Goal: Information Seeking & Learning: Learn about a topic

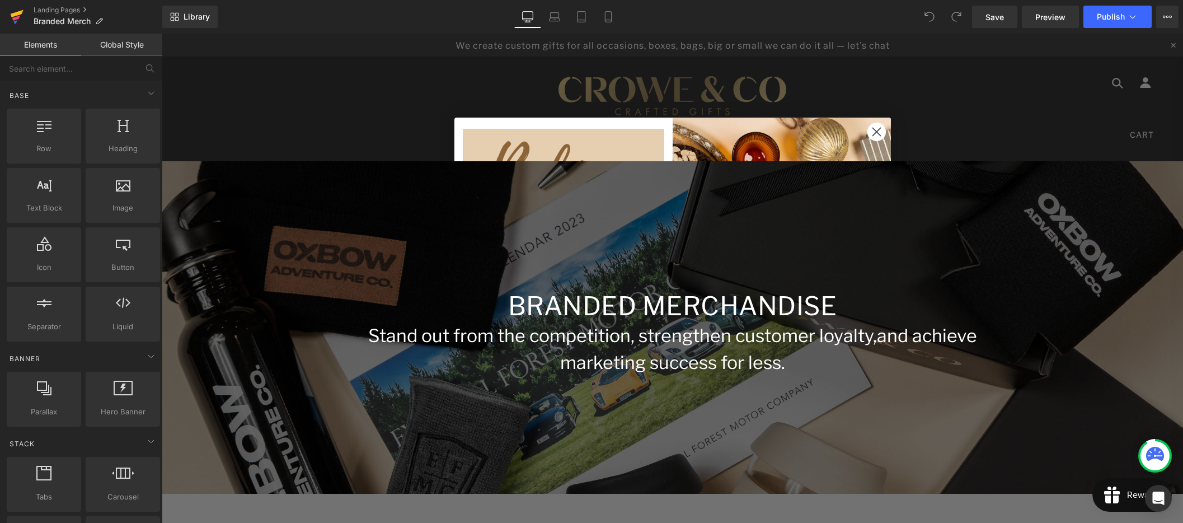
click at [10, 16] on icon at bounding box center [16, 17] width 13 height 28
click at [657, 349] on div "Stand out from the competition, strengthen customer loyalty, and achieve market…" at bounding box center [672, 349] width 655 height 54
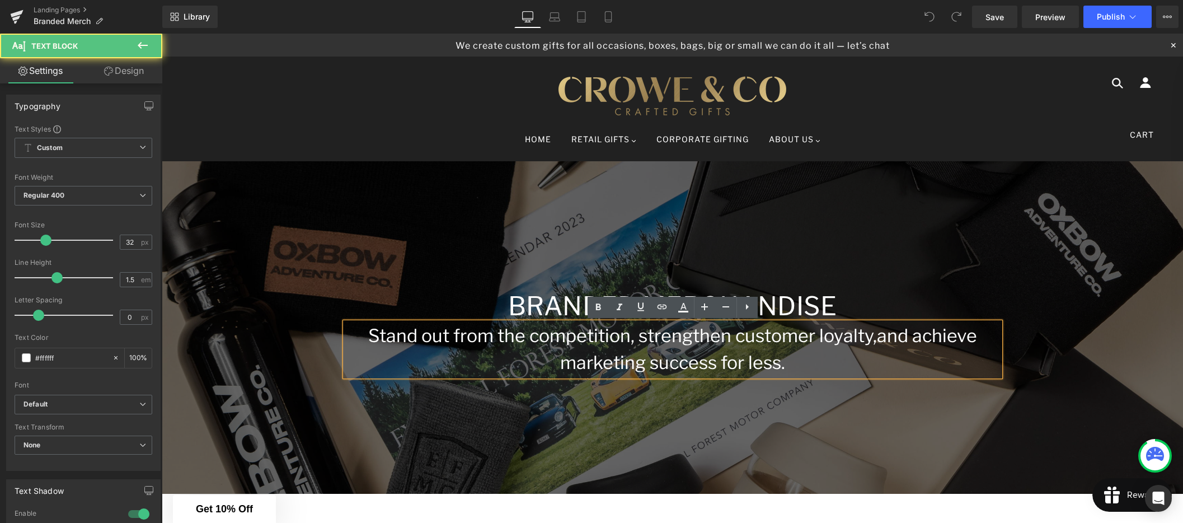
click at [570, 354] on span "and achieve marketing success for less." at bounding box center [768, 349] width 417 height 49
click at [710, 367] on span "and achieve marketing success for less." at bounding box center [768, 349] width 417 height 49
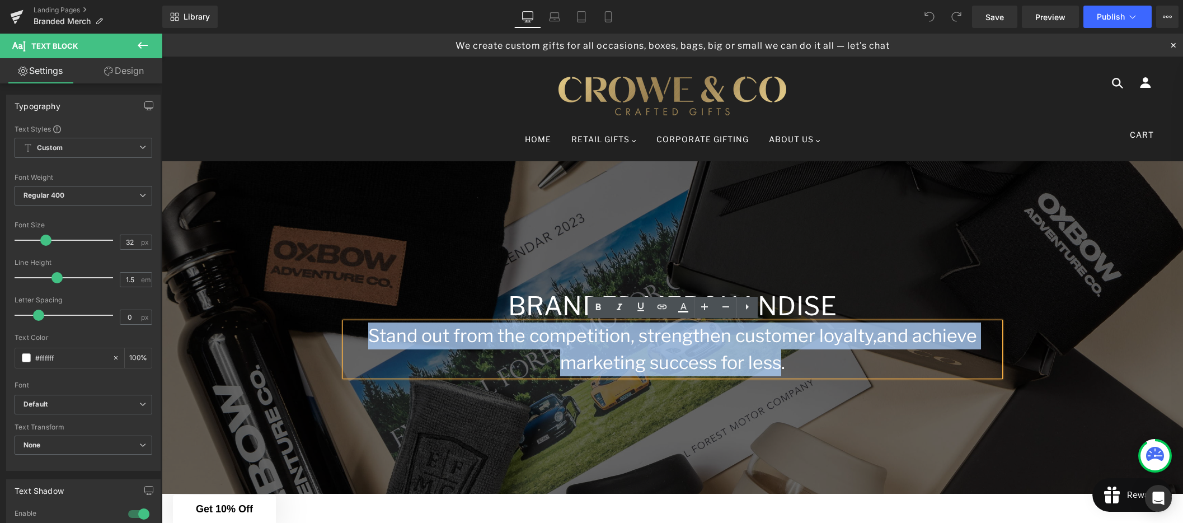
drag, startPoint x: 746, startPoint y: 362, endPoint x: 385, endPoint y: 346, distance: 361.3
click at [385, 346] on p "Stand out from the competition, strengthen customer loyalty, and achieve market…" at bounding box center [672, 349] width 655 height 54
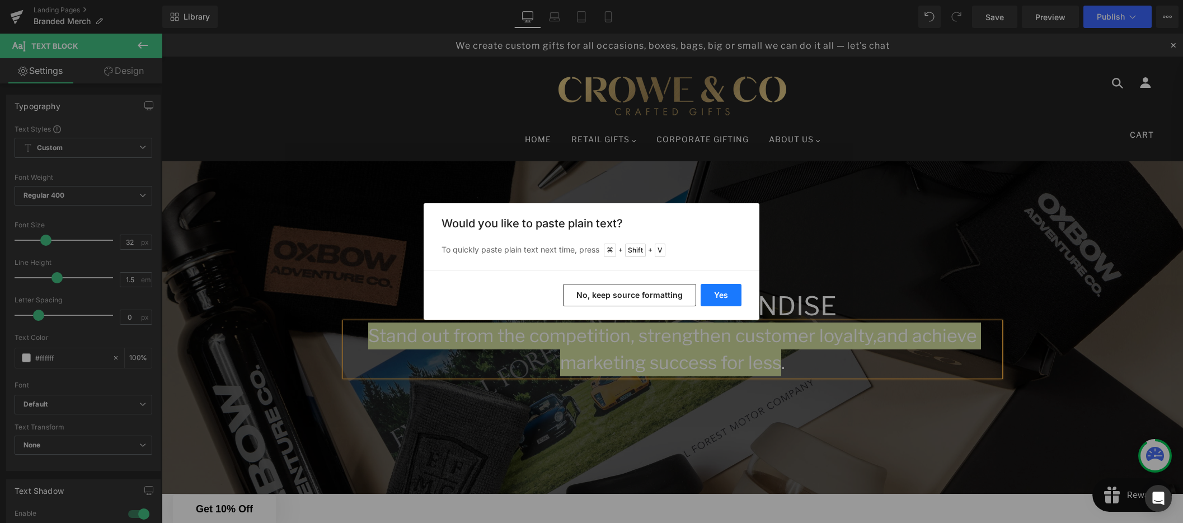
click at [727, 292] on button "Yes" at bounding box center [721, 295] width 41 height 22
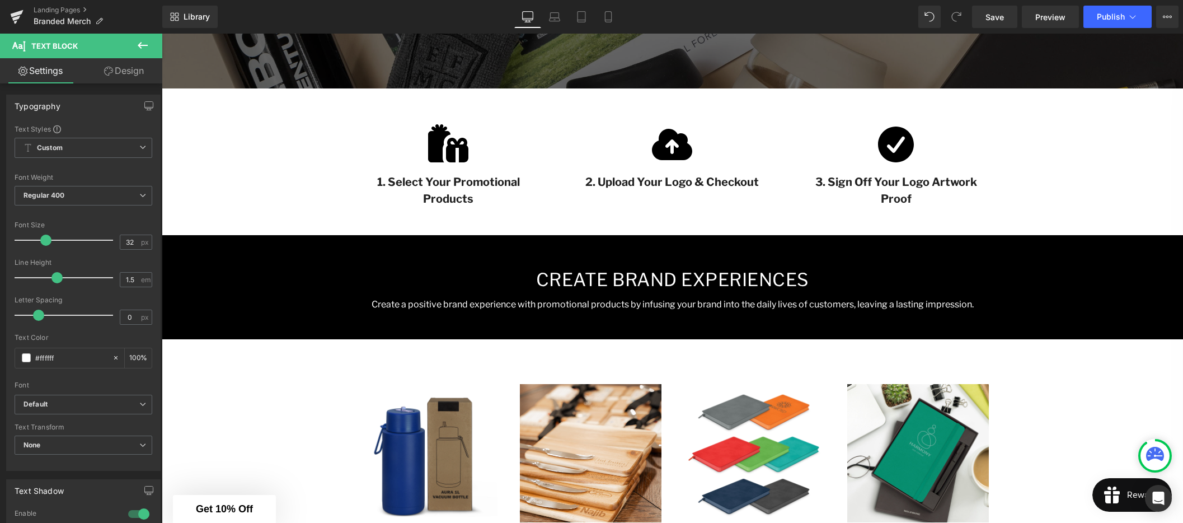
scroll to position [455, 0]
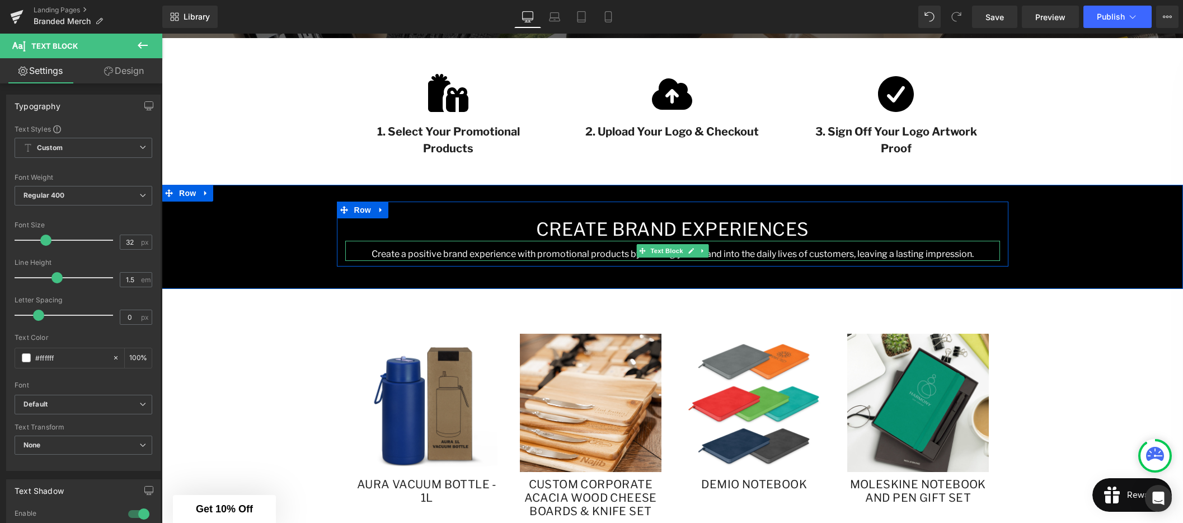
click at [613, 255] on p "Create a positive brand experience with promotional products by infusing your b…" at bounding box center [672, 253] width 655 height 13
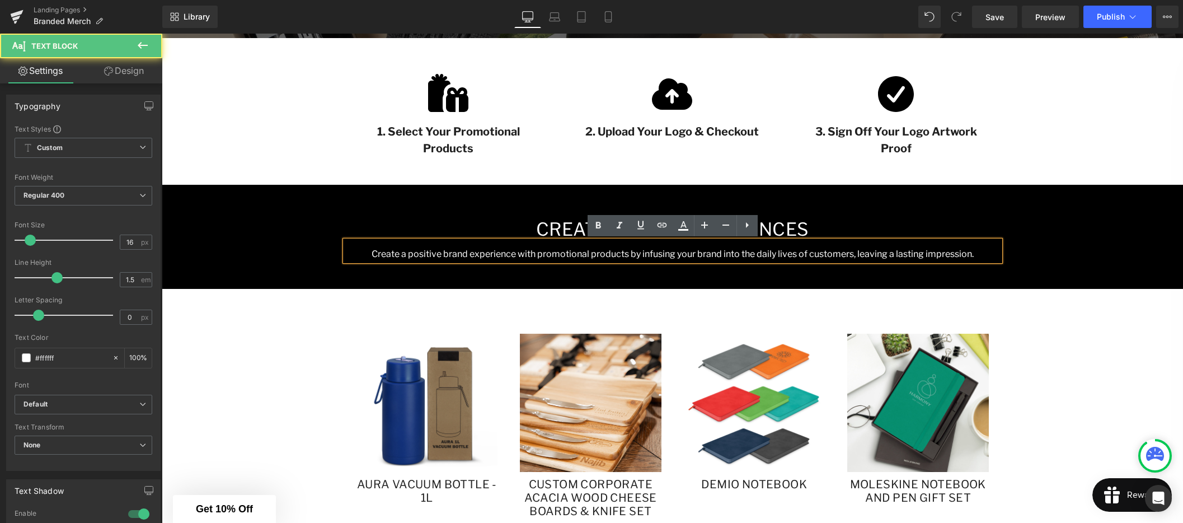
click at [605, 255] on p "Create a positive brand experience with promotional products by infusing your b…" at bounding box center [672, 253] width 655 height 13
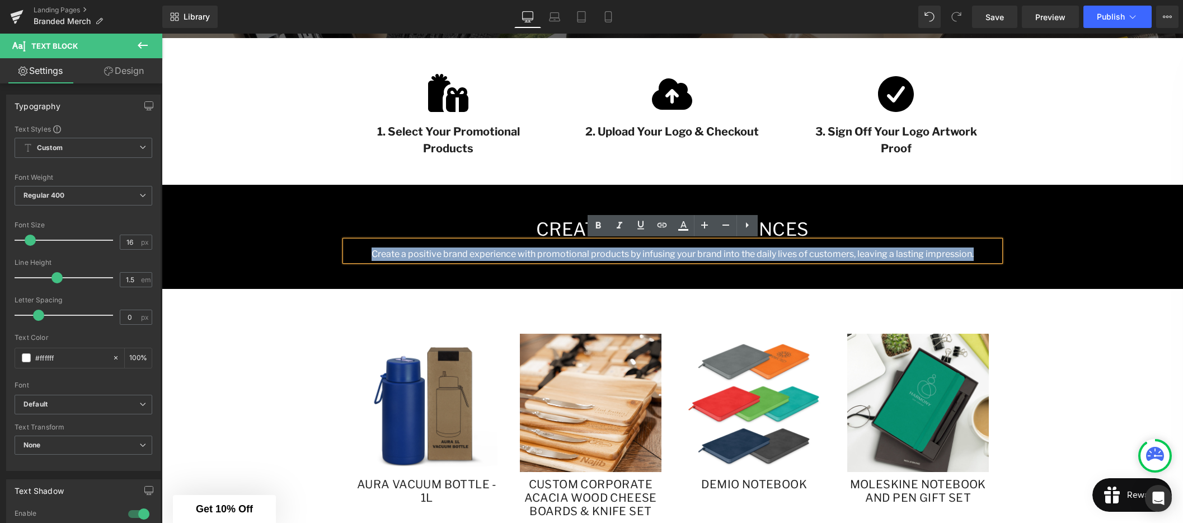
click at [605, 255] on p "Create a positive brand experience with promotional products by infusing your b…" at bounding box center [672, 253] width 655 height 13
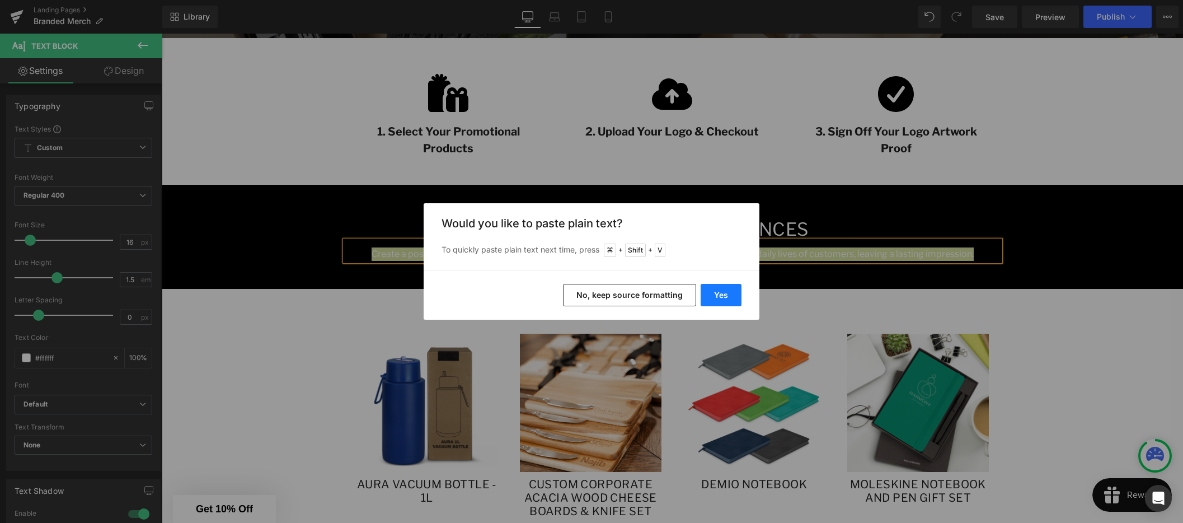
drag, startPoint x: 724, startPoint y: 293, endPoint x: 562, endPoint y: 260, distance: 165.7
click at [724, 293] on button "Yes" at bounding box center [721, 295] width 41 height 22
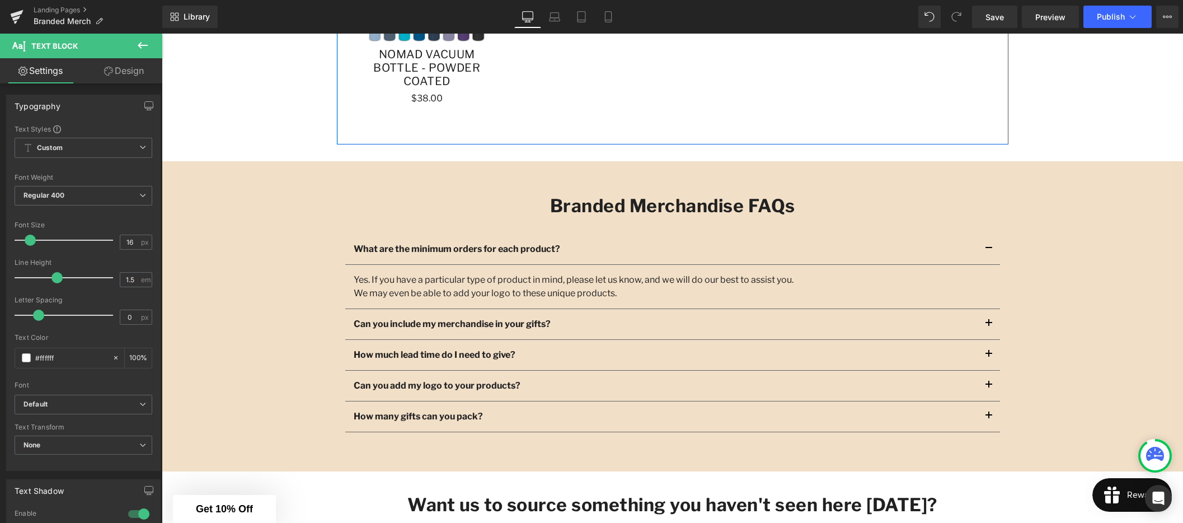
scroll to position [1110, 0]
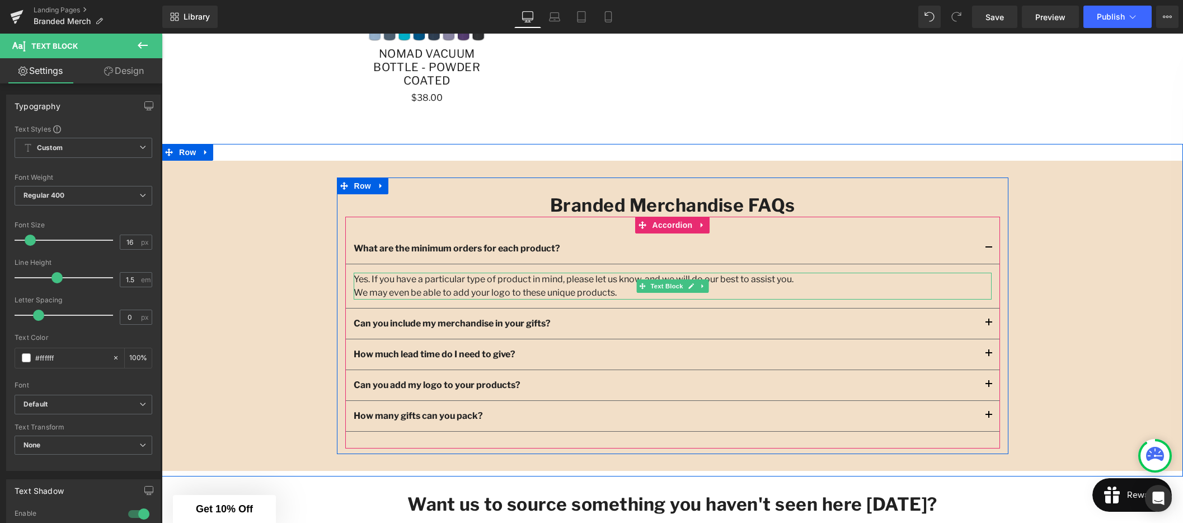
click at [415, 288] on div "We may even be able to add your logo to these unique products." at bounding box center [673, 292] width 638 height 13
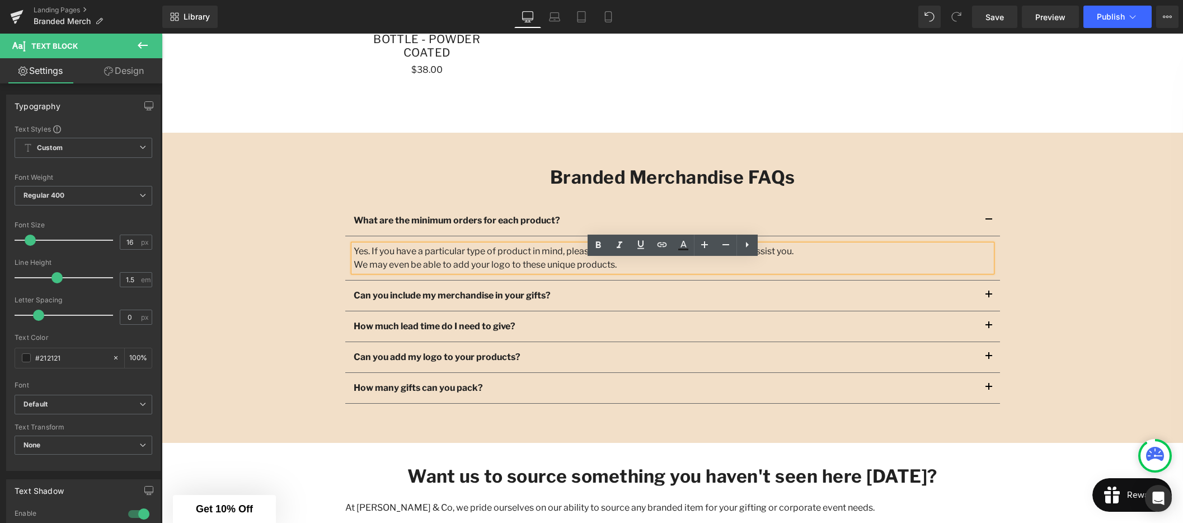
scroll to position [1143, 0]
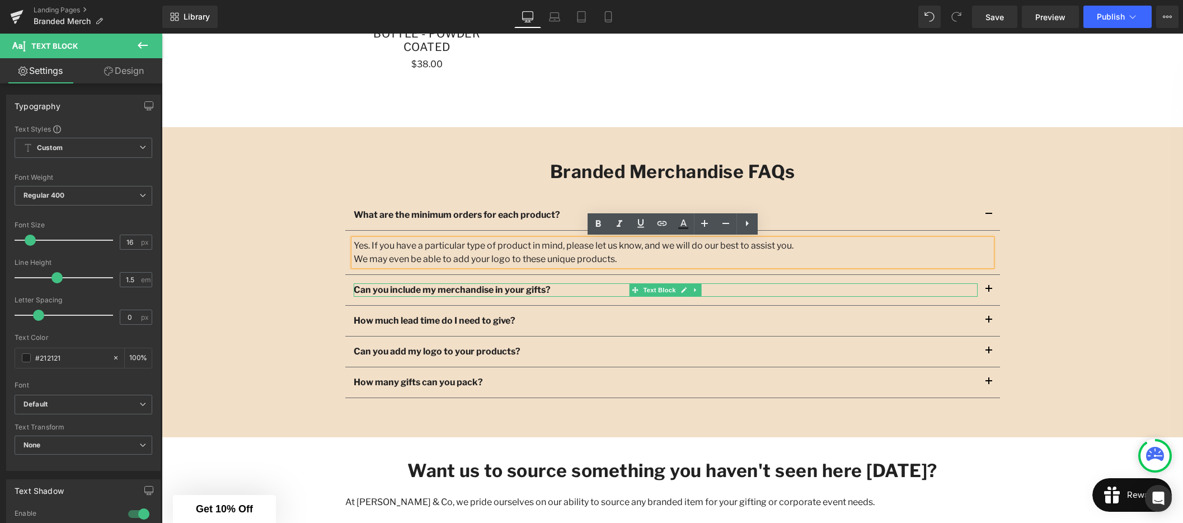
click at [444, 291] on strong "Can you include my merchandise in your gifts?" at bounding box center [452, 289] width 197 height 11
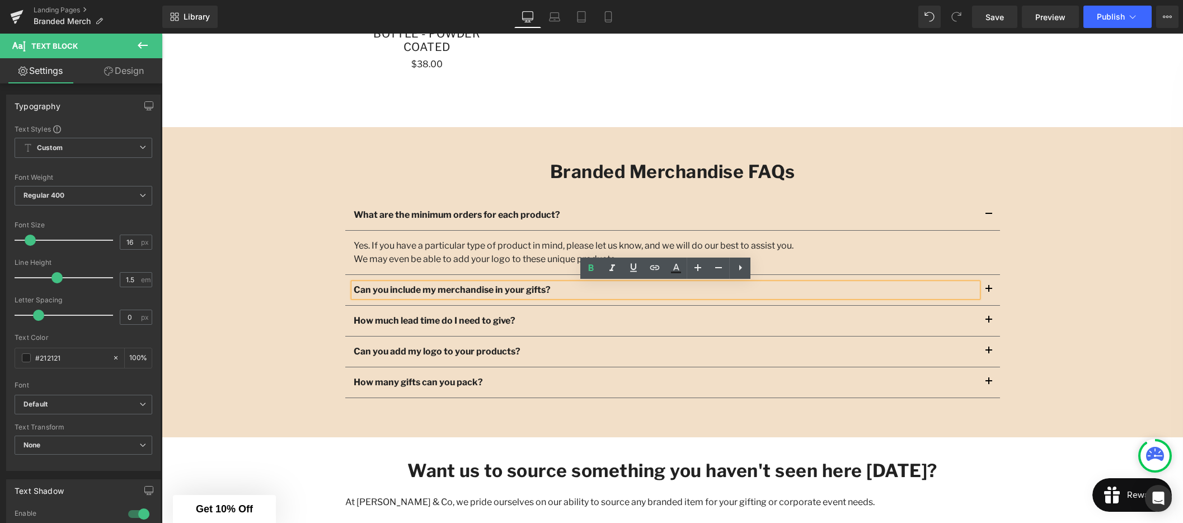
click at [312, 194] on div "Branded Merchandise FAQs Heading What are the minimum orders for each product? …" at bounding box center [672, 282] width 1021 height 276
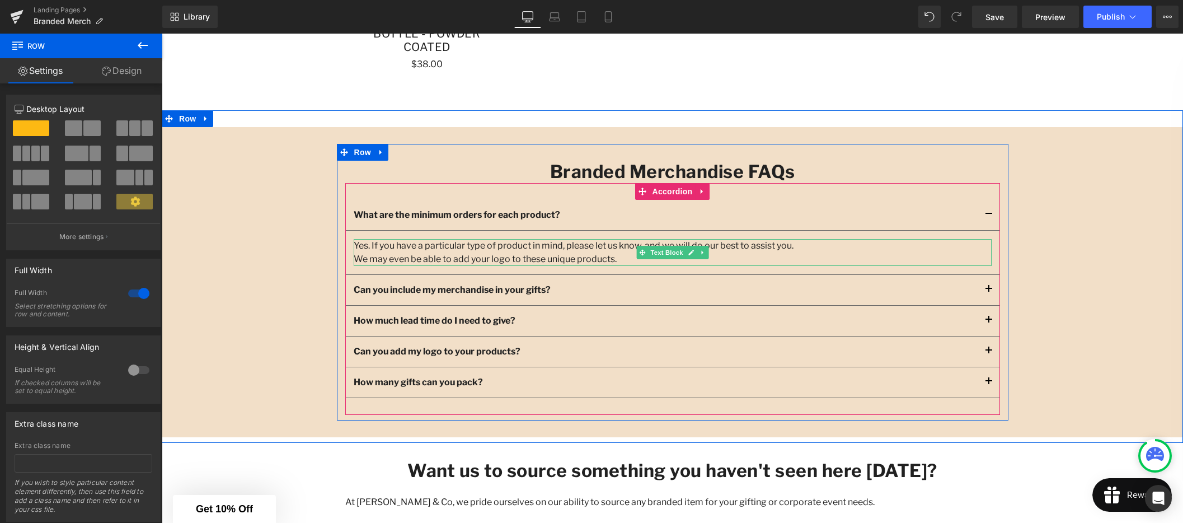
click at [534, 260] on div "We may even be able to add your logo to these unique products." at bounding box center [673, 258] width 638 height 13
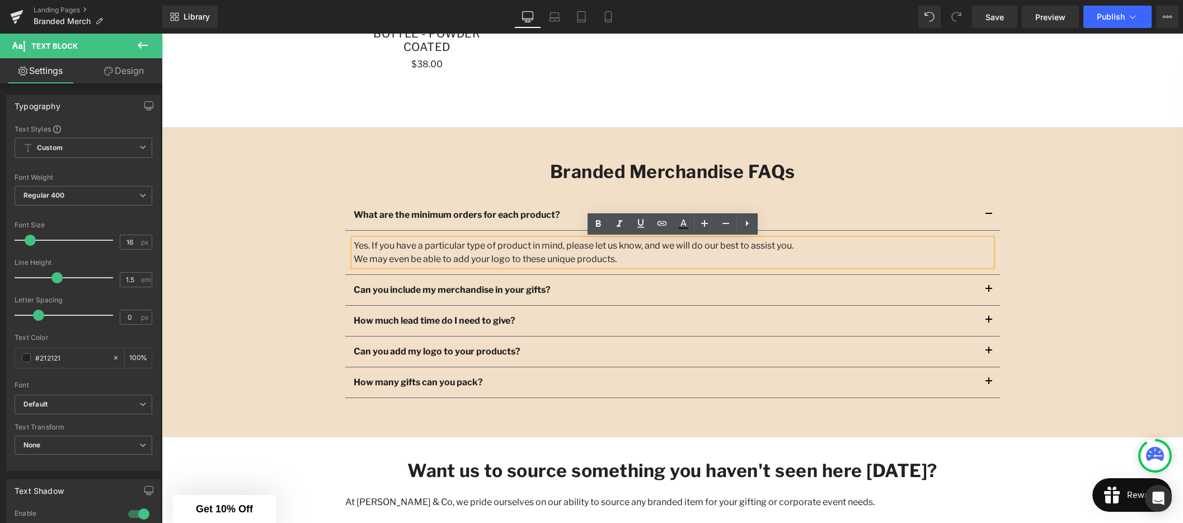
click at [628, 261] on div "We may even be able to add your logo to these unique products." at bounding box center [673, 258] width 638 height 13
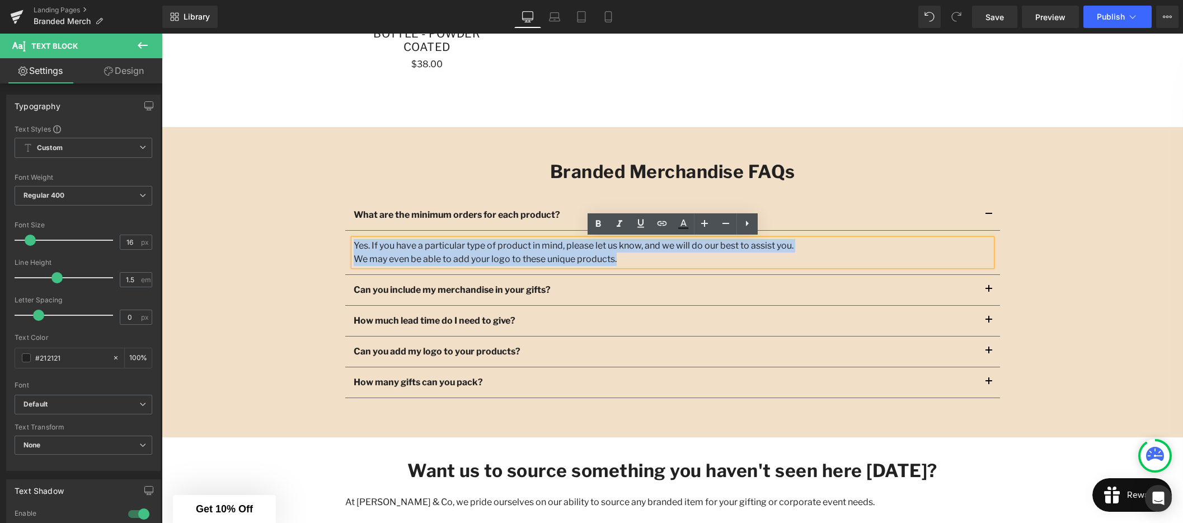
drag, startPoint x: 610, startPoint y: 260, endPoint x: 355, endPoint y: 246, distance: 255.5
click at [355, 246] on div "Yes. If you have a particular type of product in mind, please let us know, and …" at bounding box center [673, 252] width 638 height 27
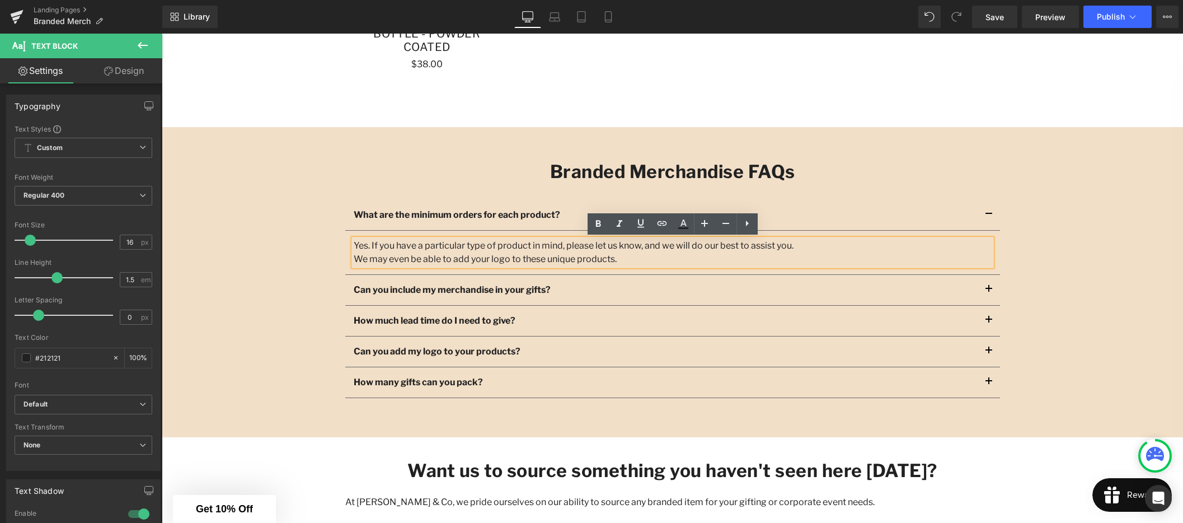
drag, startPoint x: 502, startPoint y: 258, endPoint x: 522, endPoint y: 258, distance: 19.6
click at [502, 258] on div "We may even be able to add your logo to these unique products." at bounding box center [673, 258] width 638 height 13
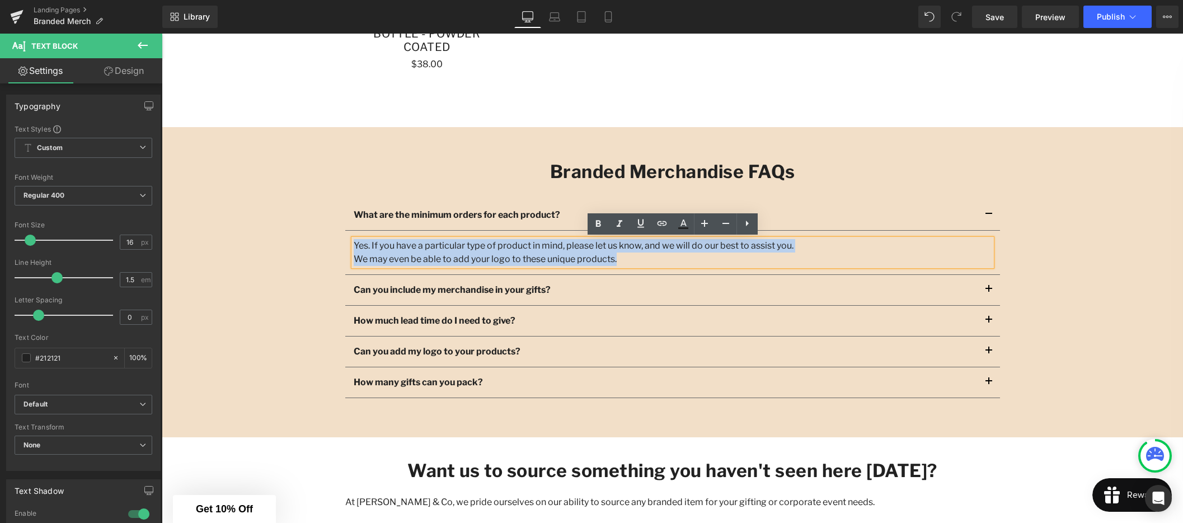
drag, startPoint x: 616, startPoint y: 260, endPoint x: 355, endPoint y: 246, distance: 261.7
click at [355, 246] on div "Yes. If you have a particular type of product in mind, please let us know, and …" at bounding box center [673, 252] width 638 height 27
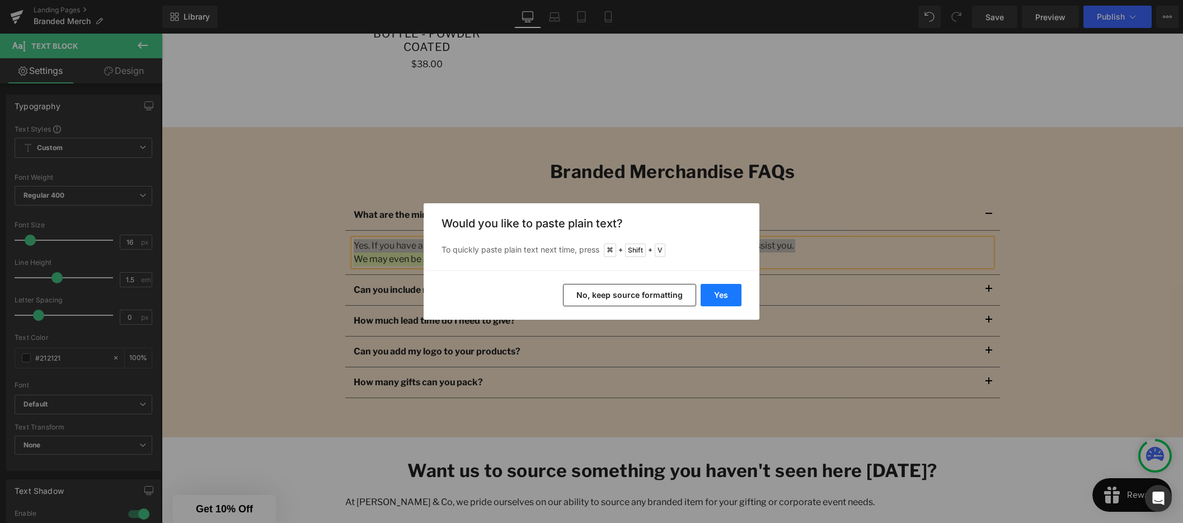
click at [727, 297] on button "Yes" at bounding box center [721, 295] width 41 height 22
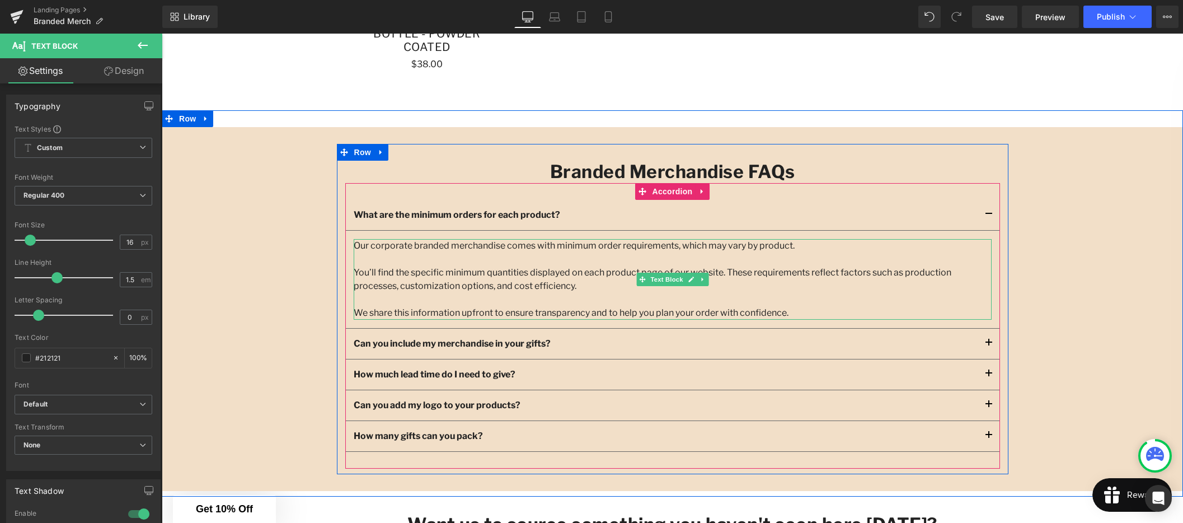
click at [431, 262] on div at bounding box center [673, 258] width 638 height 13
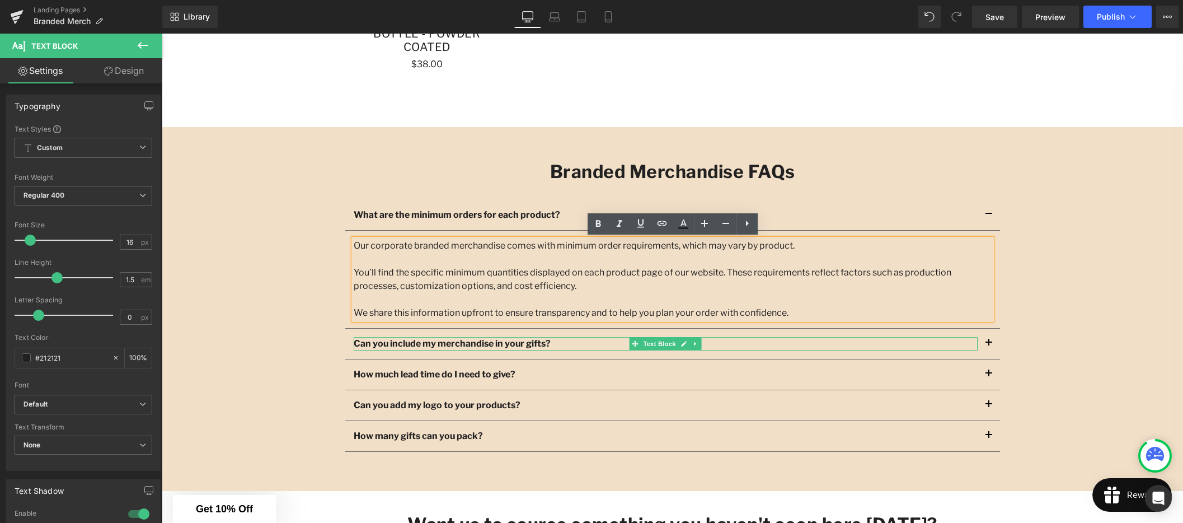
click at [523, 342] on strong "Can you include my merchandise in your gifts?" at bounding box center [452, 343] width 197 height 11
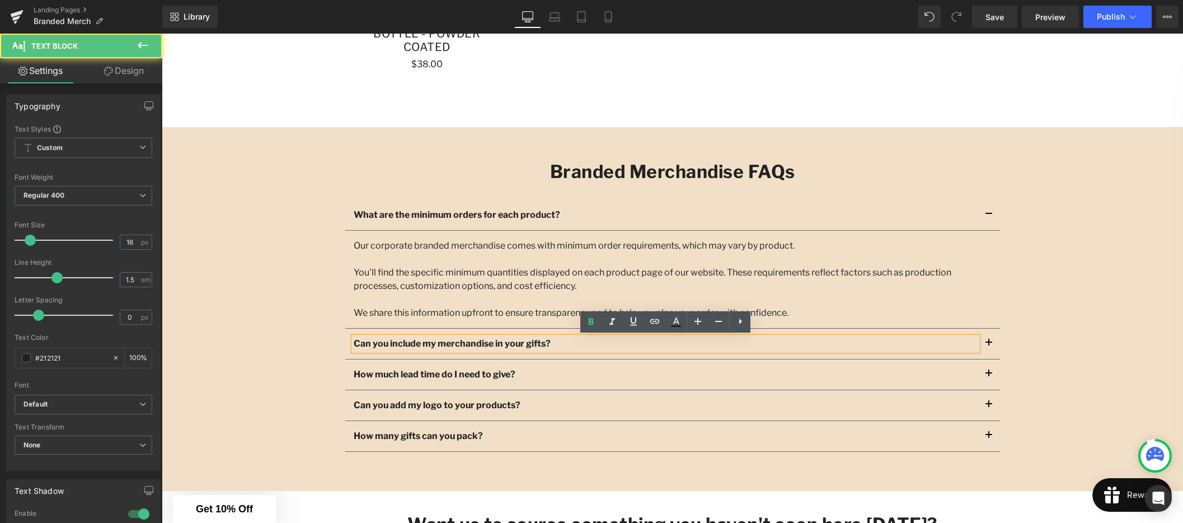
click at [475, 342] on strong "Can you include my merchandise in your gifts?" at bounding box center [452, 343] width 197 height 11
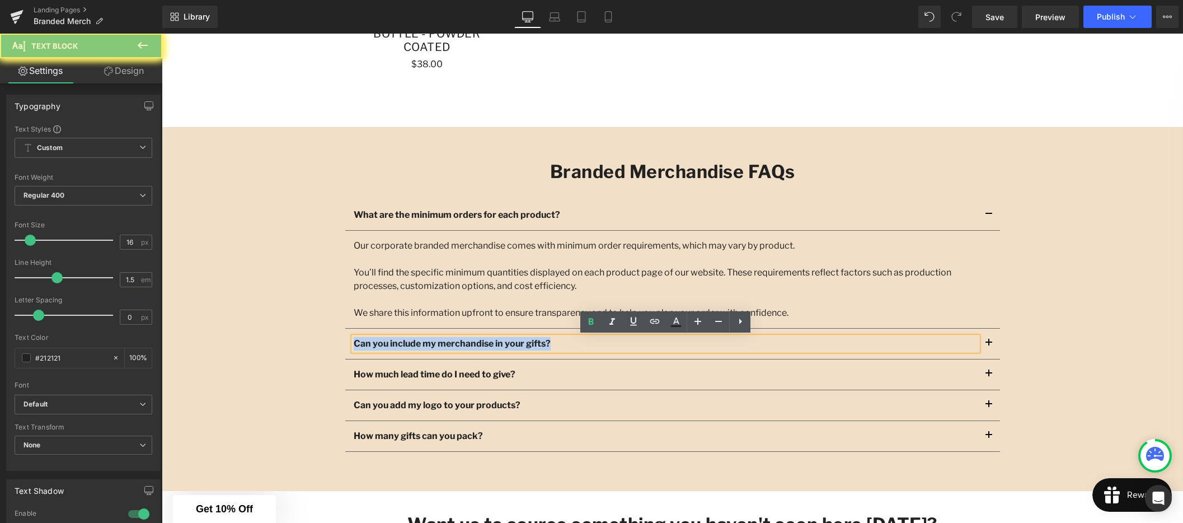
click at [475, 342] on strong "Can you include my merchandise in your gifts?" at bounding box center [452, 343] width 197 height 11
copy strong "Can you include my merchandise in your gifts?"
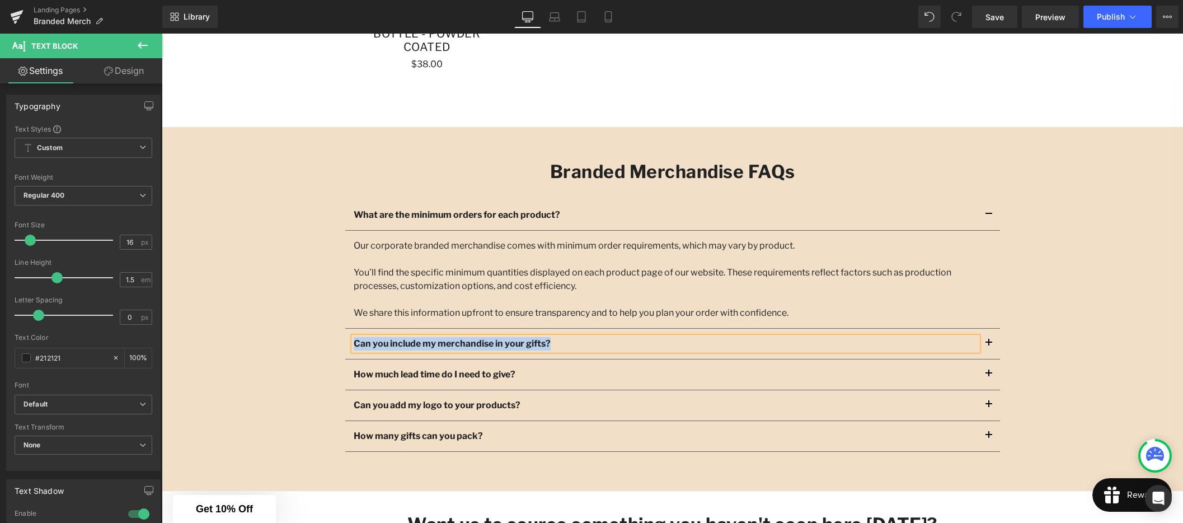
click at [569, 345] on p "Can you include my merchandise in your gifts?" at bounding box center [666, 343] width 624 height 13
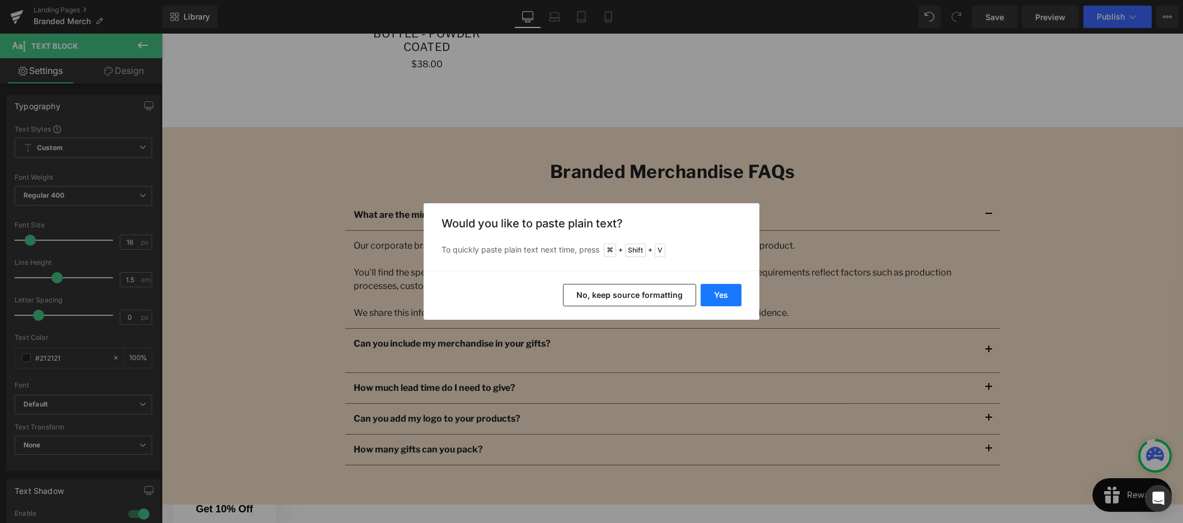
click at [718, 298] on button "Yes" at bounding box center [721, 295] width 41 height 22
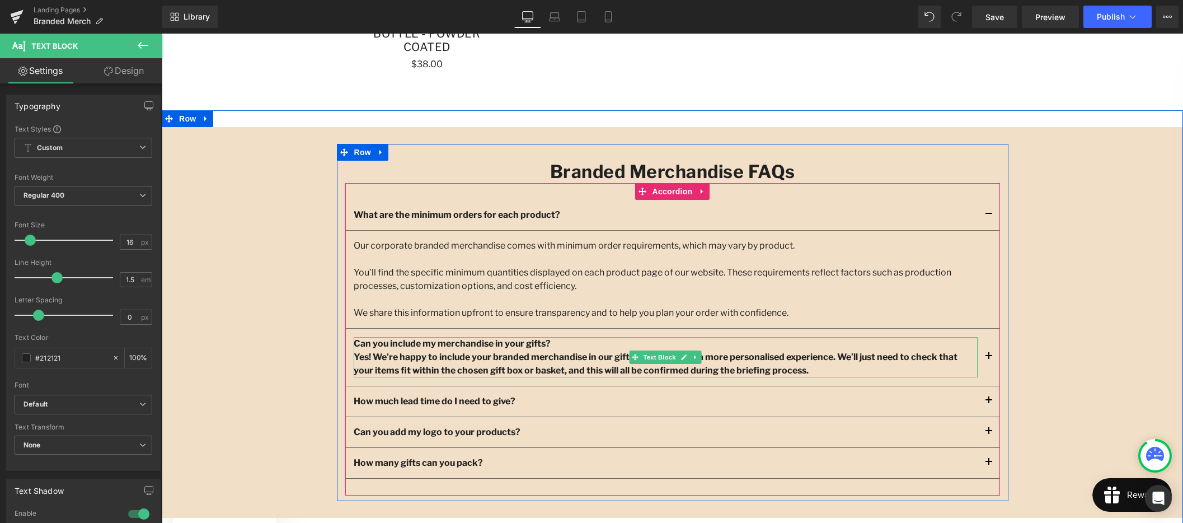
click at [818, 369] on p "Yes! We’re happy to include your branded merchandise in our gift boxes to creat…" at bounding box center [666, 363] width 624 height 27
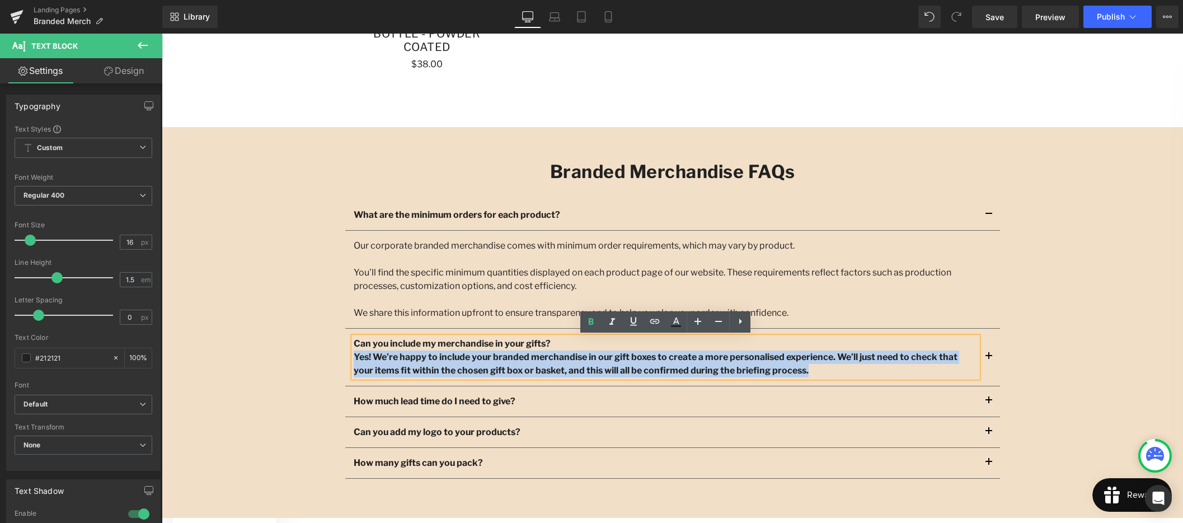
drag, startPoint x: 809, startPoint y: 370, endPoint x: 354, endPoint y: 358, distance: 455.1
click at [354, 358] on p "Yes! We’re happy to include your branded merchandise in our gift boxes to creat…" at bounding box center [666, 363] width 624 height 27
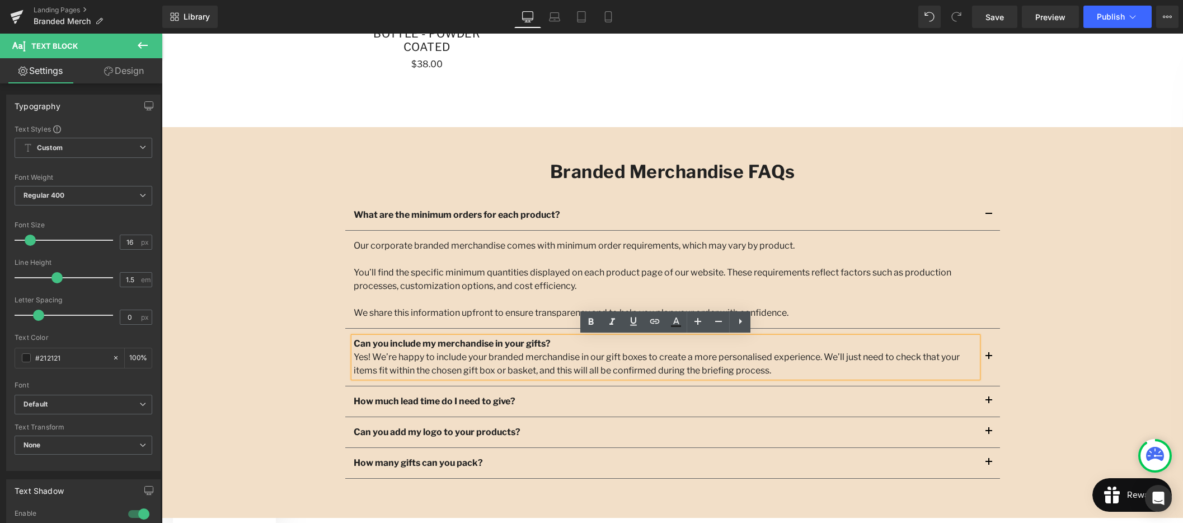
click at [565, 342] on p "Can you include my merchandise in your gifts?" at bounding box center [666, 343] width 624 height 13
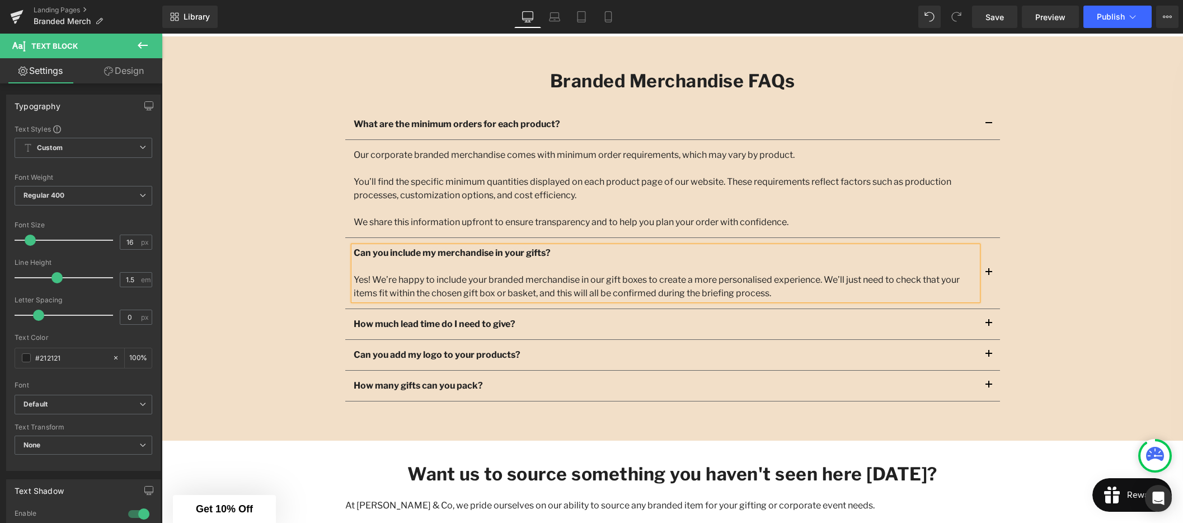
scroll to position [1244, 0]
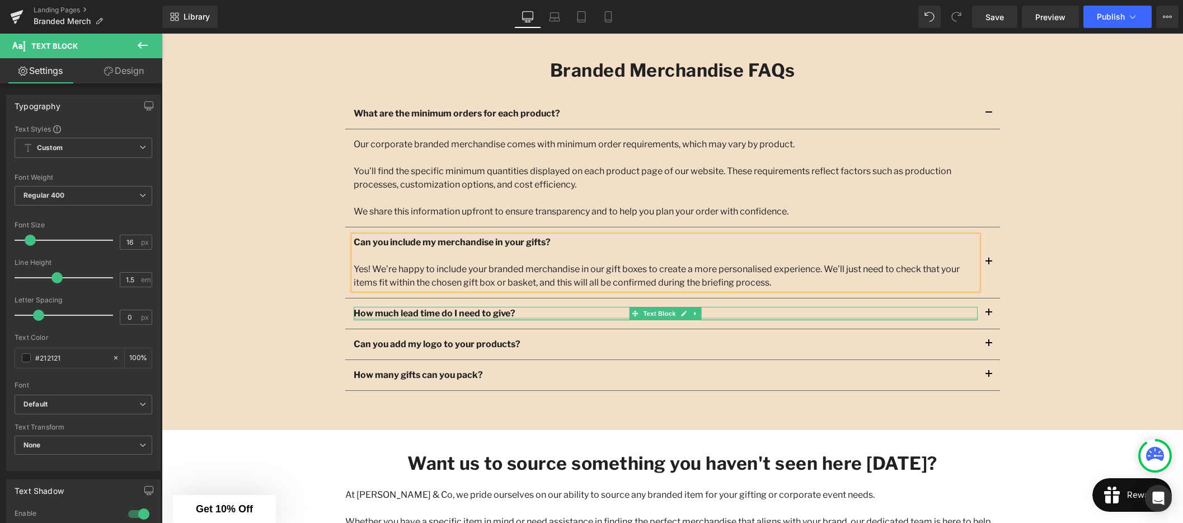
drag, startPoint x: 440, startPoint y: 316, endPoint x: 463, endPoint y: 317, distance: 22.9
click at [440, 316] on div "How much lead time do I need to give? Text Block" at bounding box center [666, 313] width 624 height 13
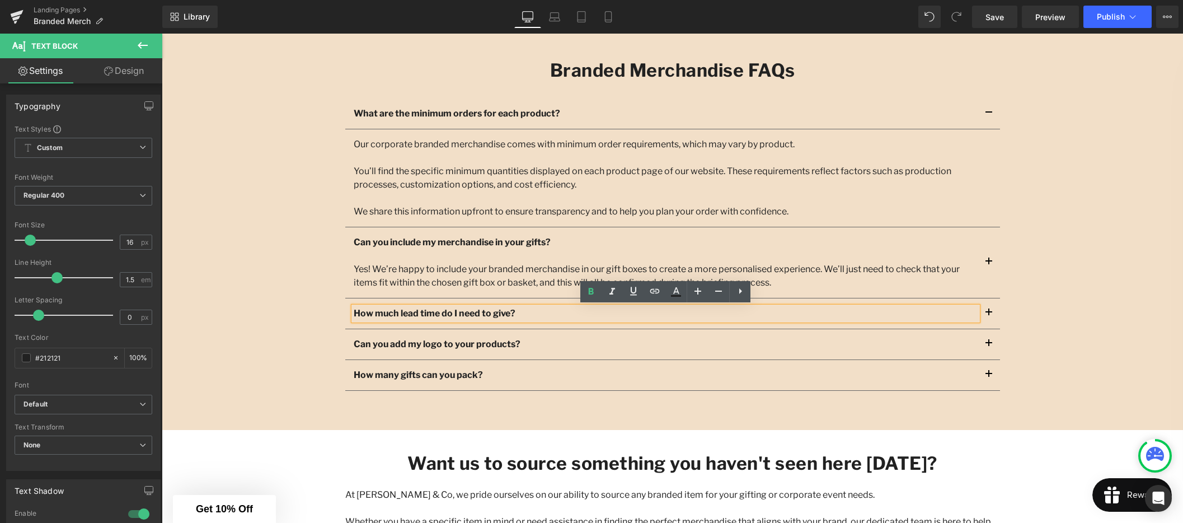
drag, startPoint x: 523, startPoint y: 312, endPoint x: 353, endPoint y: 314, distance: 170.1
click at [354, 314] on div "How much lead time do I need to give?" at bounding box center [666, 313] width 624 height 13
drag, startPoint x: 522, startPoint y: 313, endPoint x: 356, endPoint y: 313, distance: 166.2
click at [355, 313] on p "How much lead time do I need to give?" at bounding box center [666, 313] width 624 height 13
copy strong "How much lead time do I need to give?"
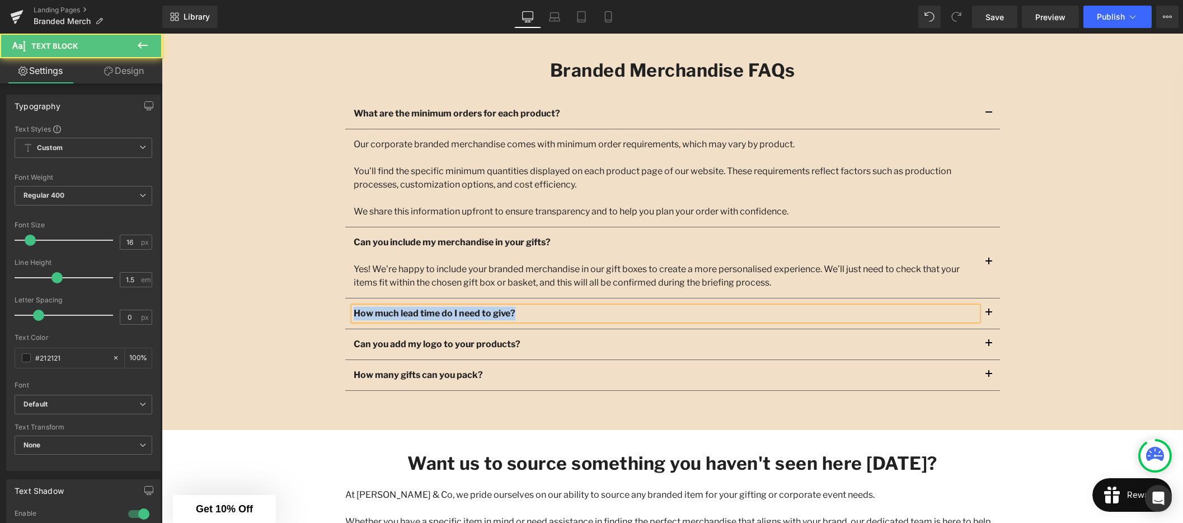
click at [533, 312] on p "How much lead time do I need to give?" at bounding box center [666, 313] width 624 height 13
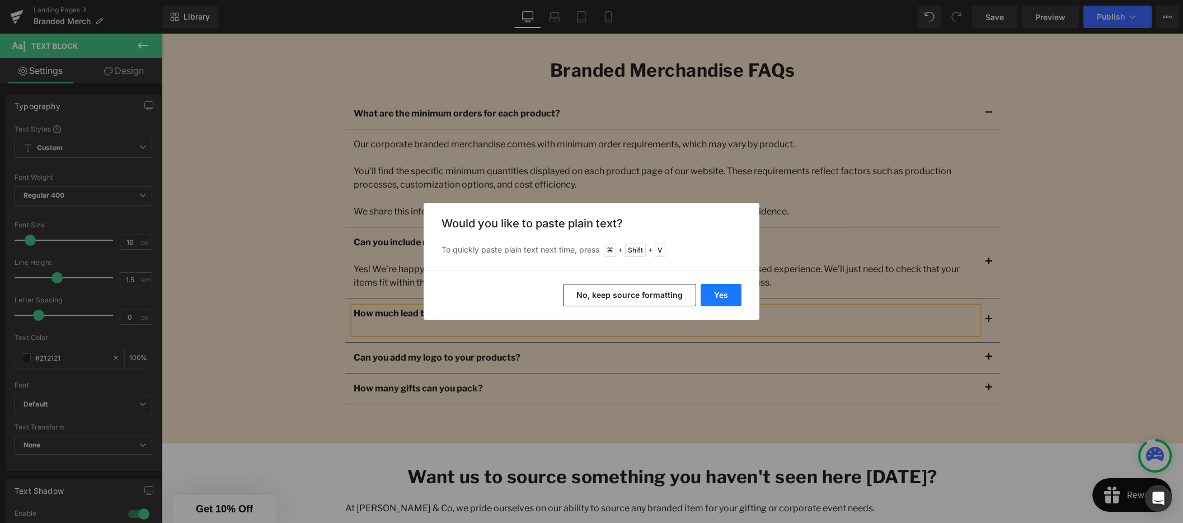
click at [717, 295] on button "Yes" at bounding box center [721, 295] width 41 height 22
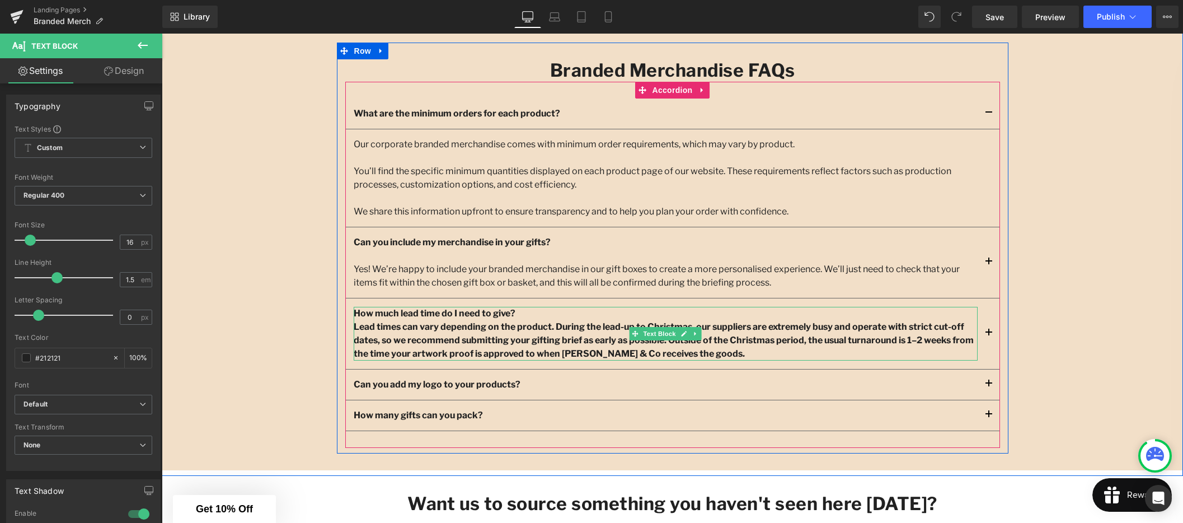
click at [723, 351] on p "Lead times can vary depending on the product. During the lead-up to Christmas, …" at bounding box center [666, 340] width 624 height 40
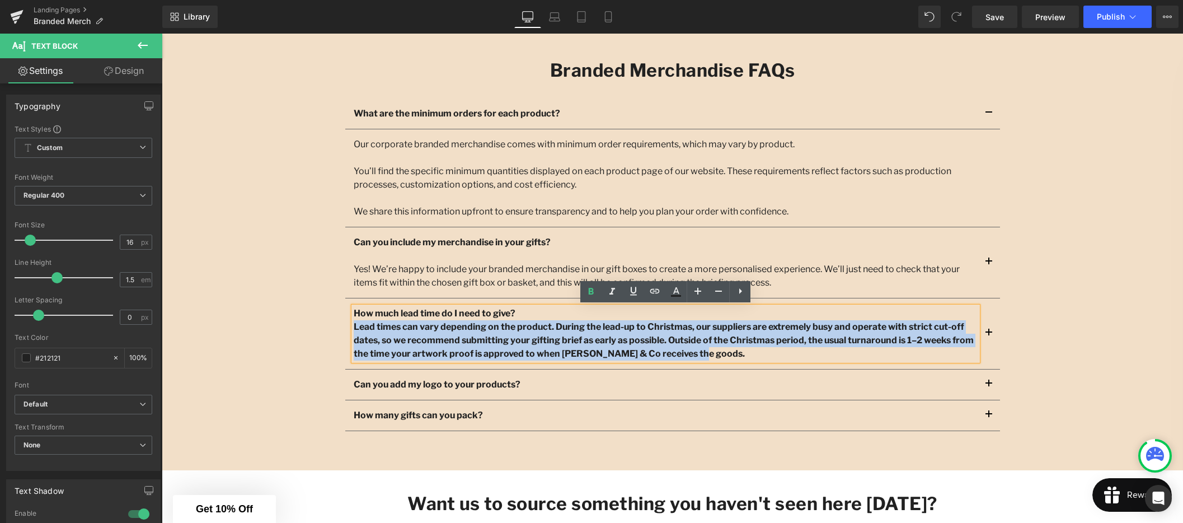
drag, startPoint x: 731, startPoint y: 353, endPoint x: 355, endPoint y: 333, distance: 376.5
click at [355, 333] on p "Lead times can vary depending on the product. During the lead-up to Christmas, …" at bounding box center [666, 340] width 624 height 40
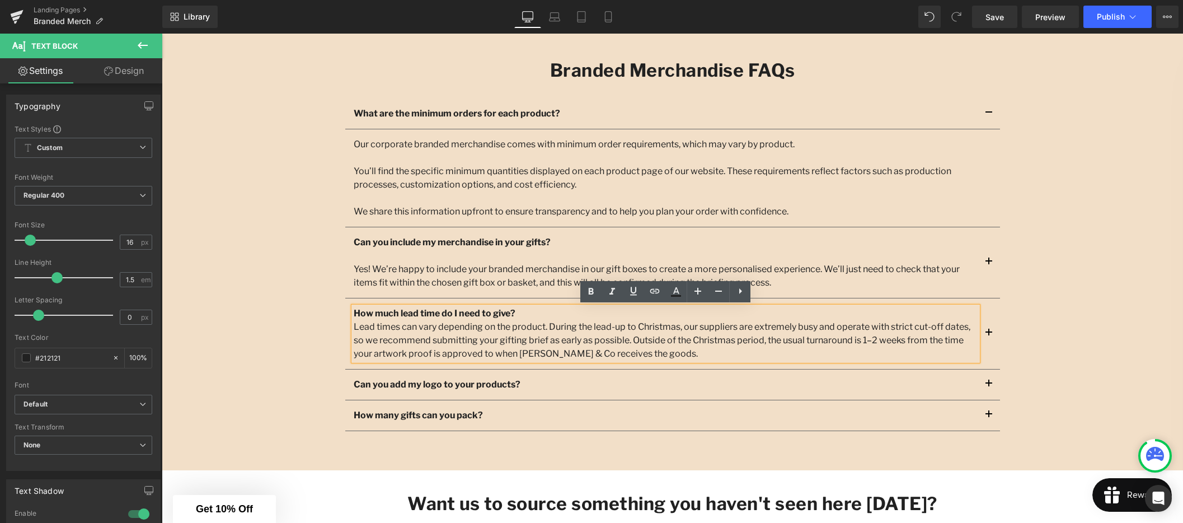
click at [532, 315] on p "How much lead time do I need to give?" at bounding box center [666, 313] width 624 height 13
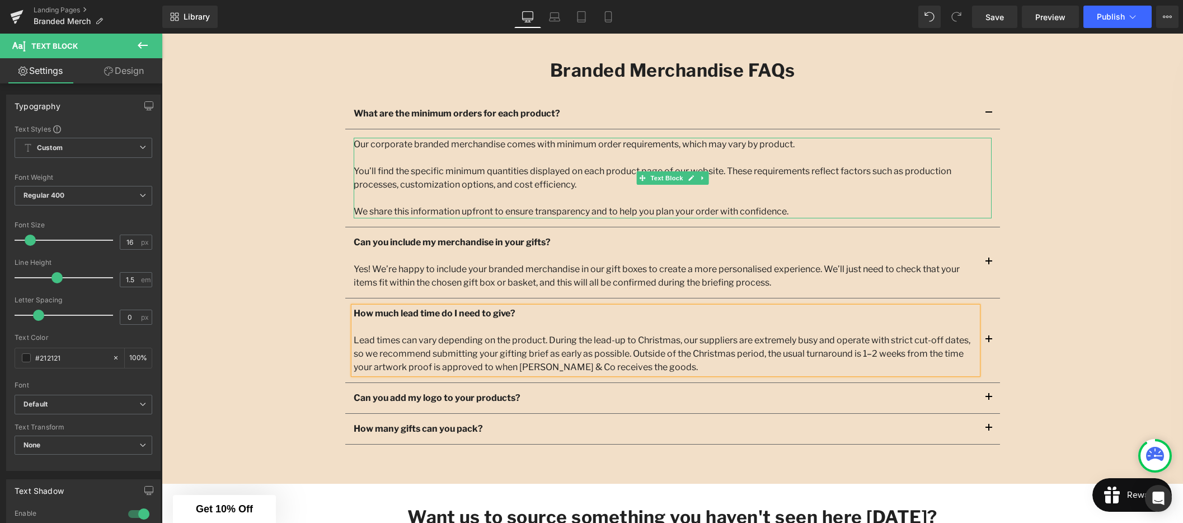
click at [455, 163] on div at bounding box center [673, 157] width 638 height 13
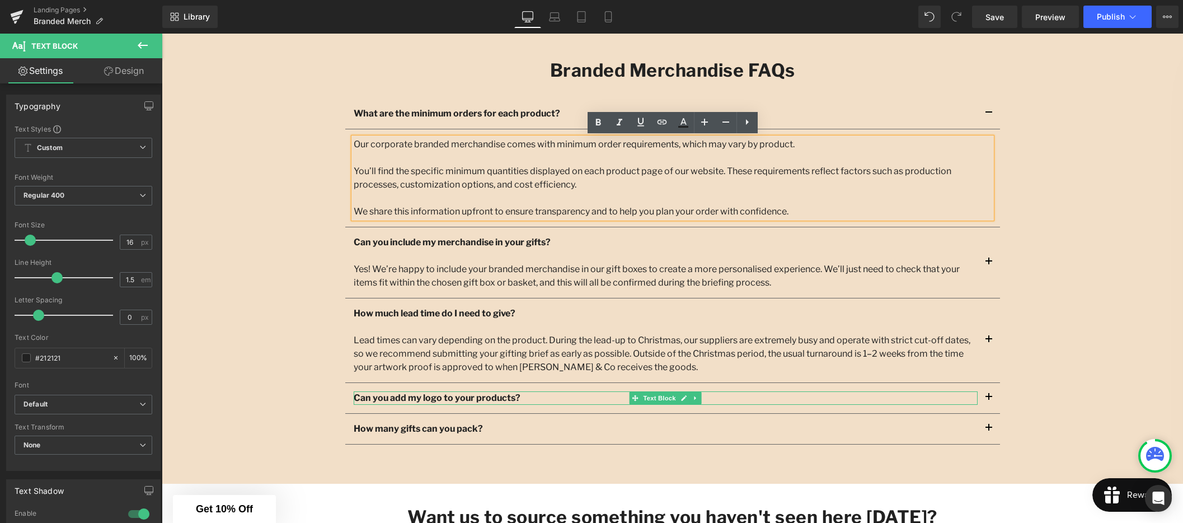
drag, startPoint x: 553, startPoint y: 399, endPoint x: 541, endPoint y: 396, distance: 12.1
click at [553, 399] on p "Can you add my logo to your products?" at bounding box center [666, 397] width 624 height 13
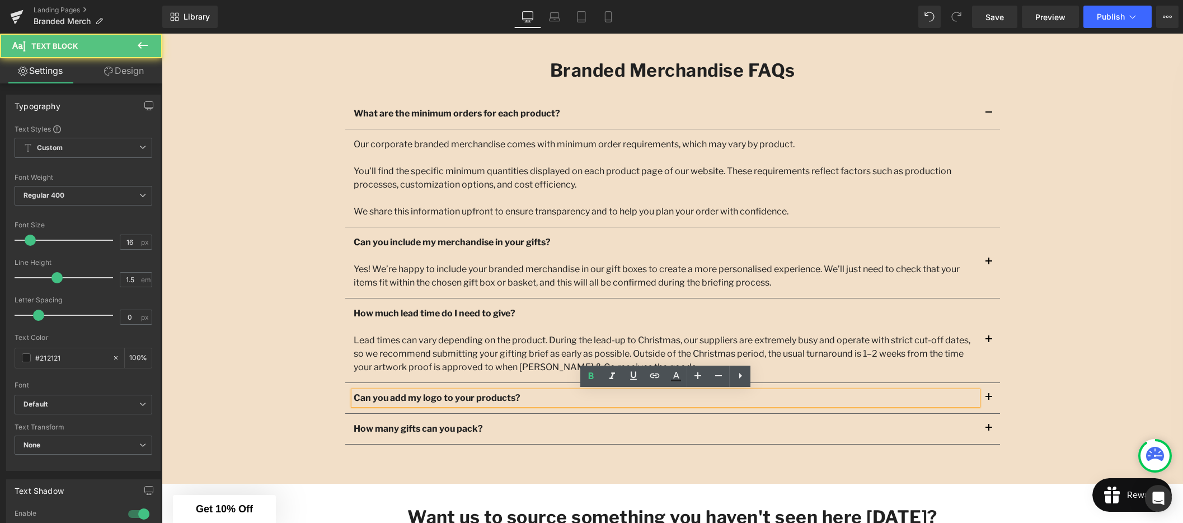
click at [552, 396] on p "Can you add my logo to your products?" at bounding box center [666, 397] width 624 height 13
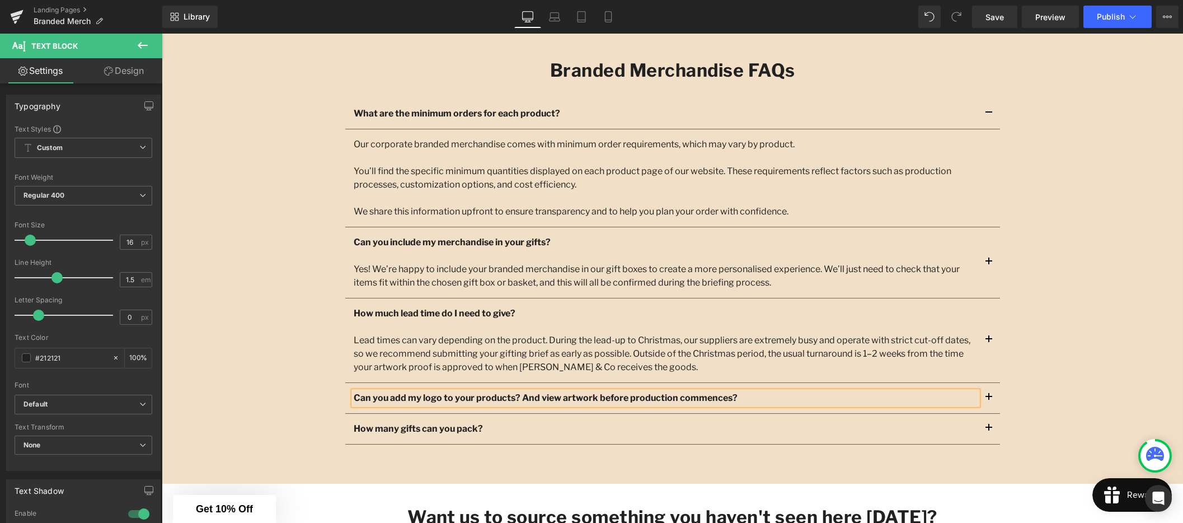
drag, startPoint x: 739, startPoint y: 396, endPoint x: 385, endPoint y: 389, distance: 354.3
click at [385, 391] on div "Can you add my logo to your products? And view artwork before production commen…" at bounding box center [666, 397] width 624 height 13
click at [743, 402] on p "Can you add my logo to your products? And view artwork before production commen…" at bounding box center [666, 397] width 624 height 13
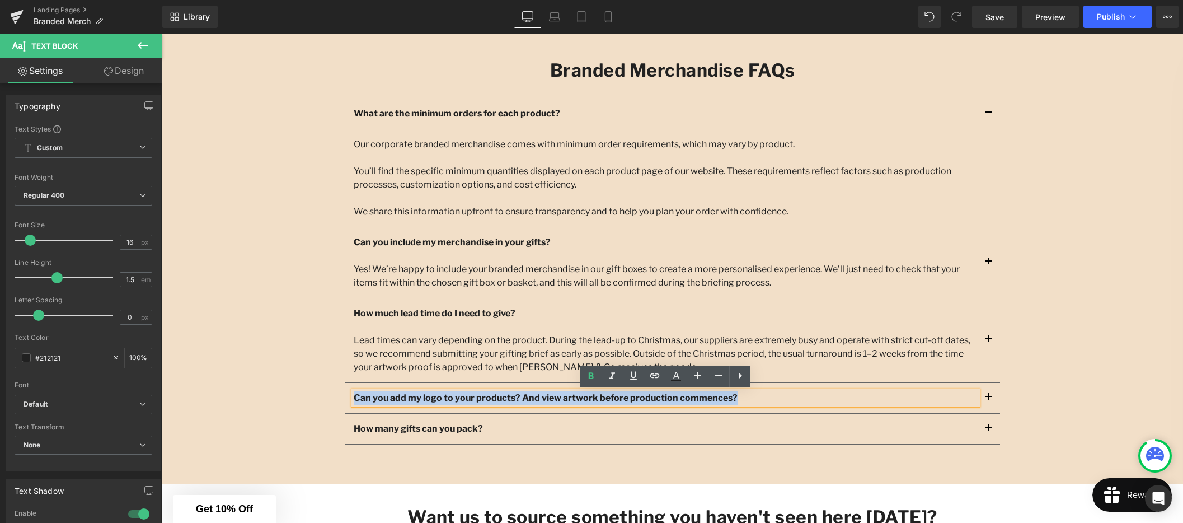
drag, startPoint x: 727, startPoint y: 396, endPoint x: 356, endPoint y: 396, distance: 371.0
click at [356, 396] on p "Can you add my logo to your products? And view artwork before production commen…" at bounding box center [666, 397] width 624 height 13
copy strong "Can you add my logo to your products? And view artwork before production commen…"
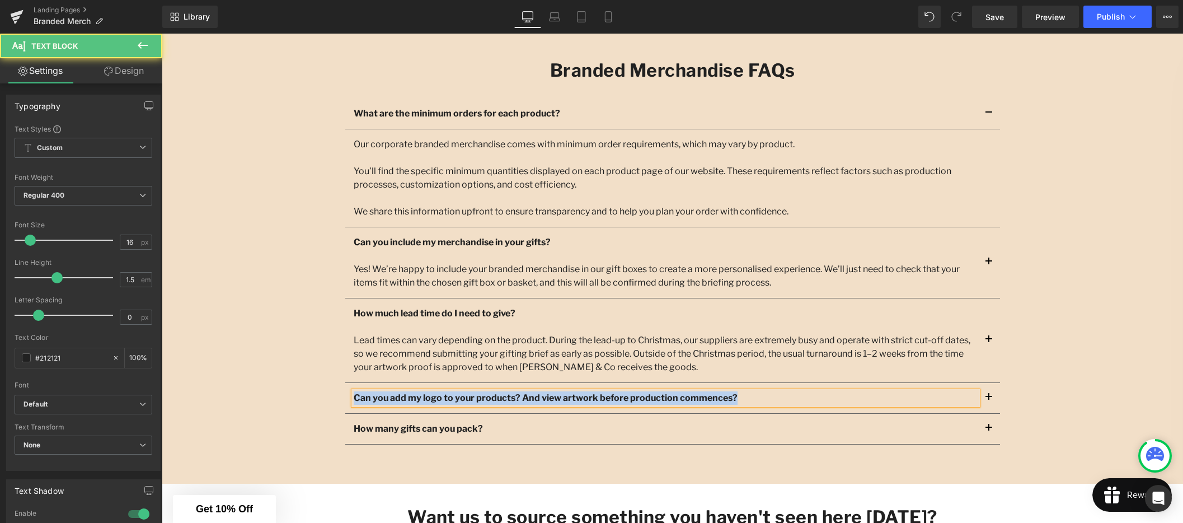
click at [769, 397] on p "Can you add my logo to your products? And view artwork before production commen…" at bounding box center [666, 397] width 624 height 13
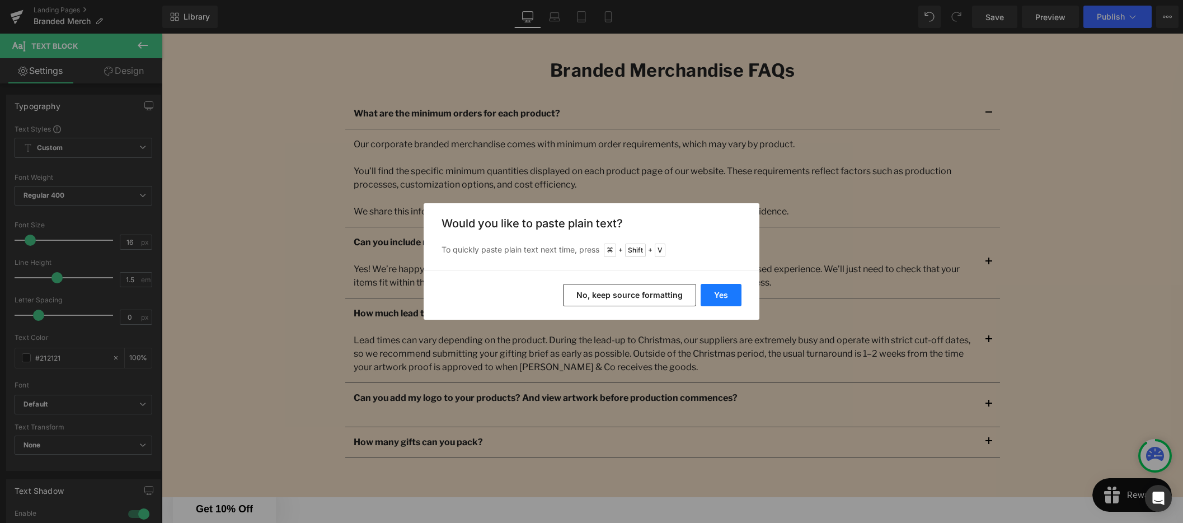
click at [720, 298] on button "Yes" at bounding box center [721, 295] width 41 height 22
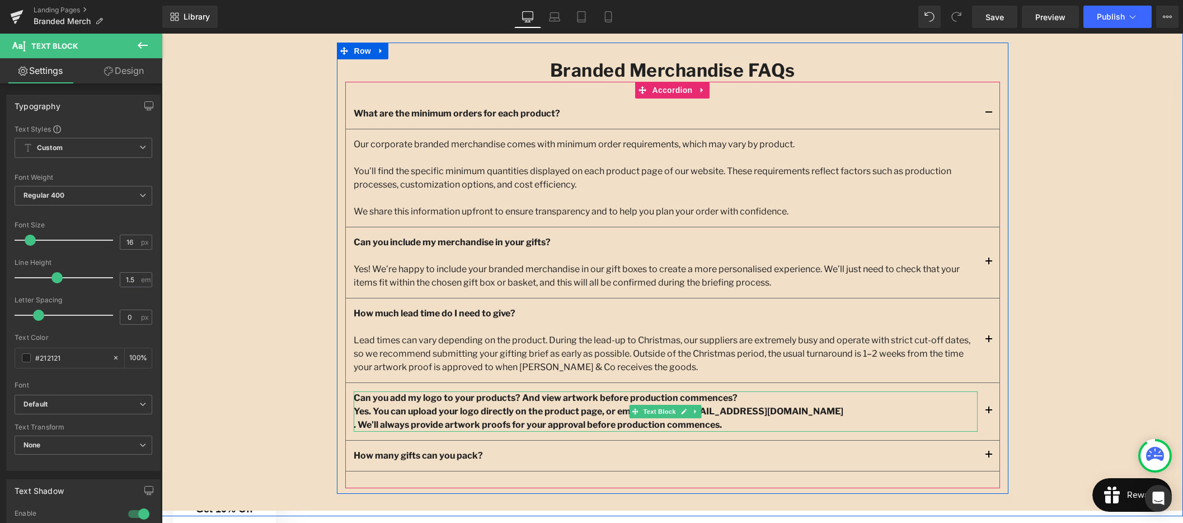
click at [730, 422] on p ". We’ll always provide artwork proofs for your approval before production comme…" at bounding box center [666, 424] width 624 height 13
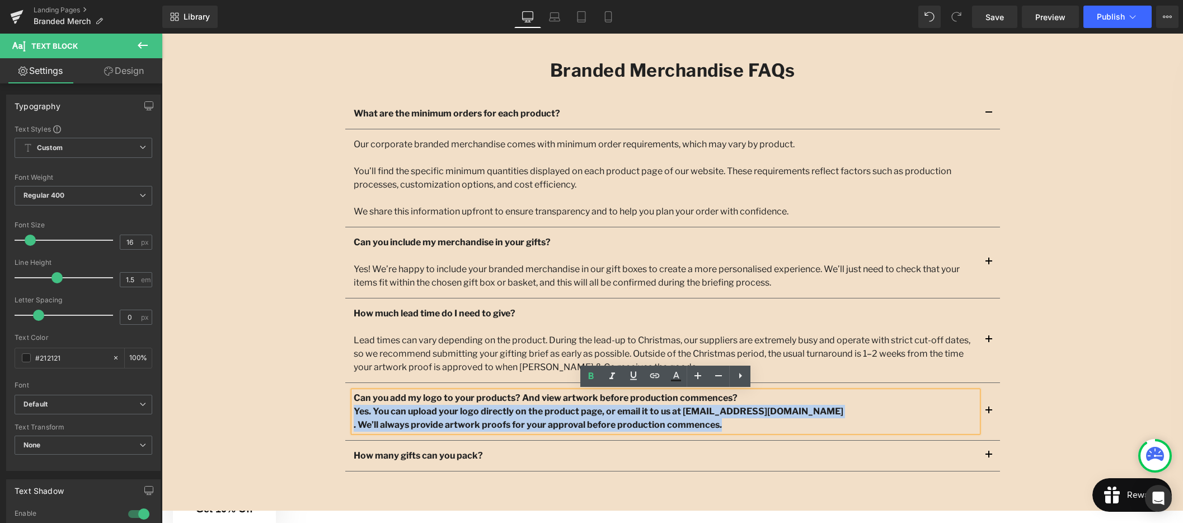
drag, startPoint x: 730, startPoint y: 422, endPoint x: 353, endPoint y: 411, distance: 376.8
click at [354, 411] on div "Can you add my logo to your products? And view artwork before production commen…" at bounding box center [666, 411] width 624 height 40
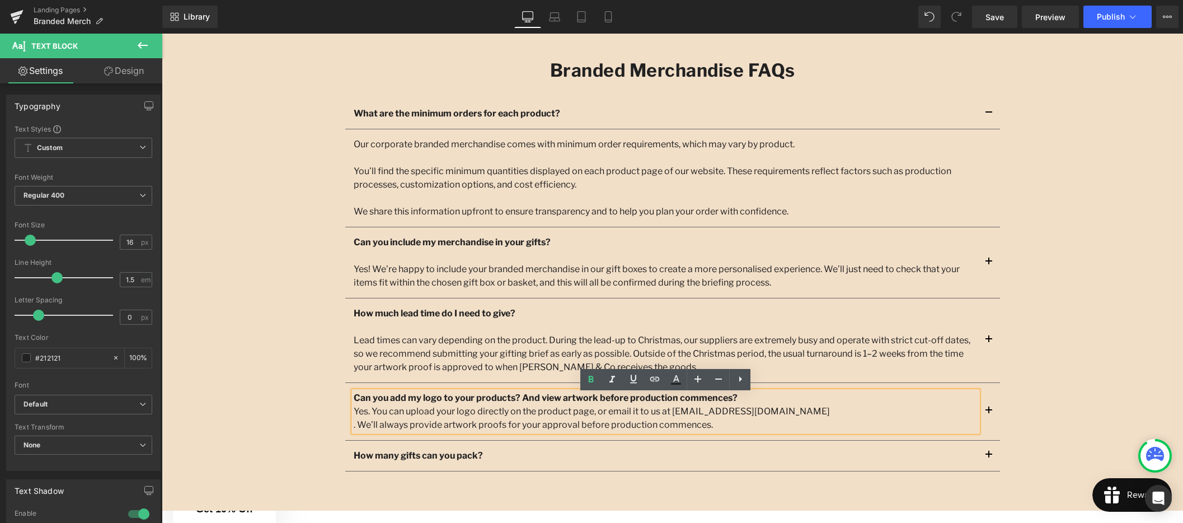
scroll to position [1241, 0]
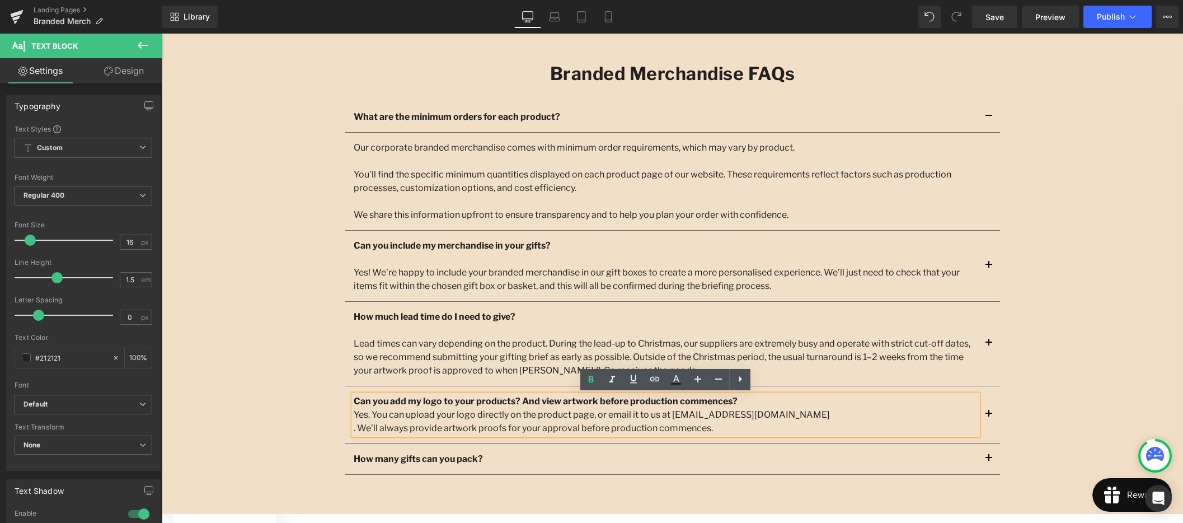
click at [359, 429] on p ". We’ll always provide artwork proofs for your approval before production comme…" at bounding box center [666, 427] width 624 height 13
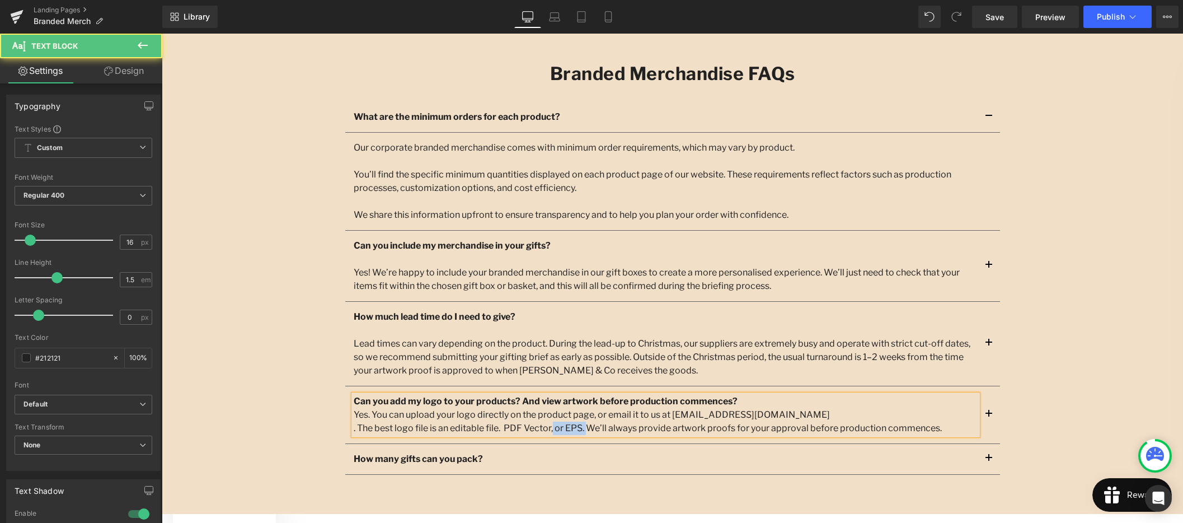
drag, startPoint x: 584, startPoint y: 427, endPoint x: 551, endPoint y: 426, distance: 32.5
click at [552, 427] on p ". The best logo file is an editable file. PDF Vector, or EPS. We’ll always prov…" at bounding box center [666, 427] width 624 height 13
click at [358, 428] on p ". The best logo file is an editable file. PDF Vector is great. We’ll always pro…" at bounding box center [666, 427] width 624 height 13
click at [437, 461] on strong "How many gifts can you pack?" at bounding box center [418, 458] width 129 height 11
click at [440, 460] on strong "How many gifts can you pack?" at bounding box center [418, 458] width 129 height 11
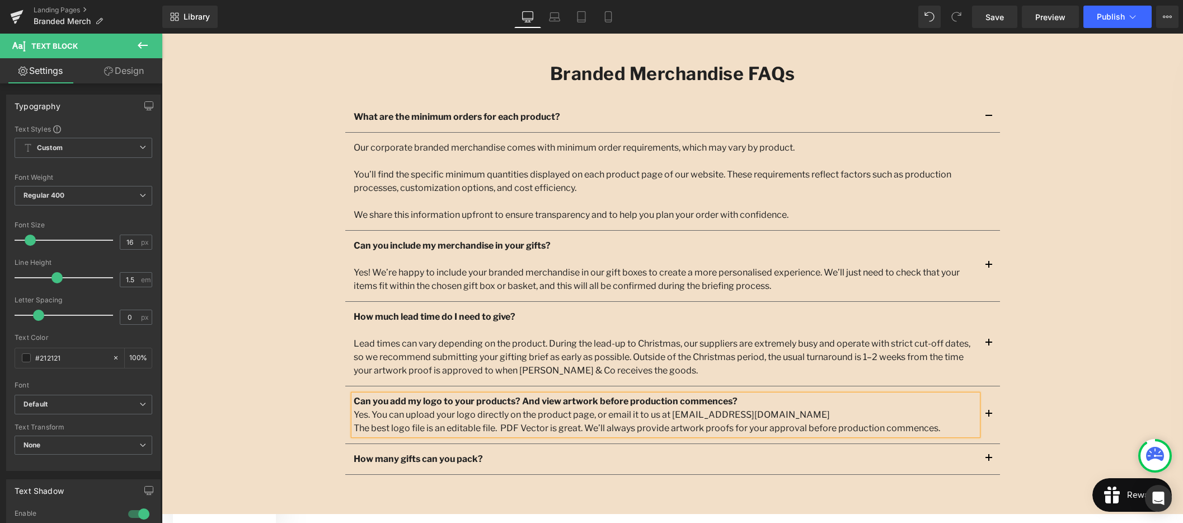
click at [440, 460] on strong "How many gifts can you pack?" at bounding box center [418, 458] width 129 height 11
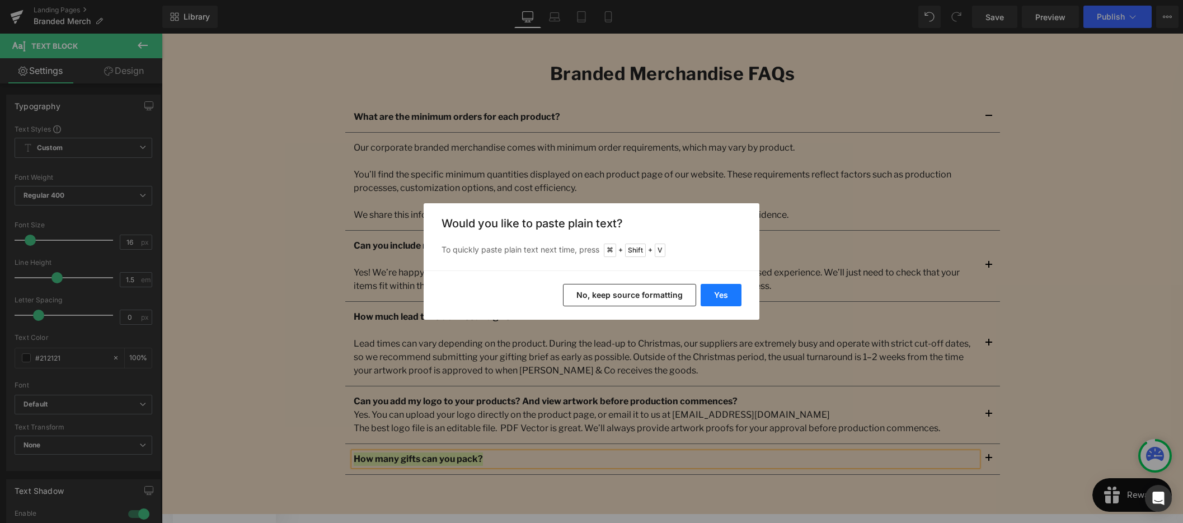
drag, startPoint x: 725, startPoint y: 295, endPoint x: 508, endPoint y: 314, distance: 218.5
click at [725, 295] on button "Yes" at bounding box center [721, 295] width 41 height 22
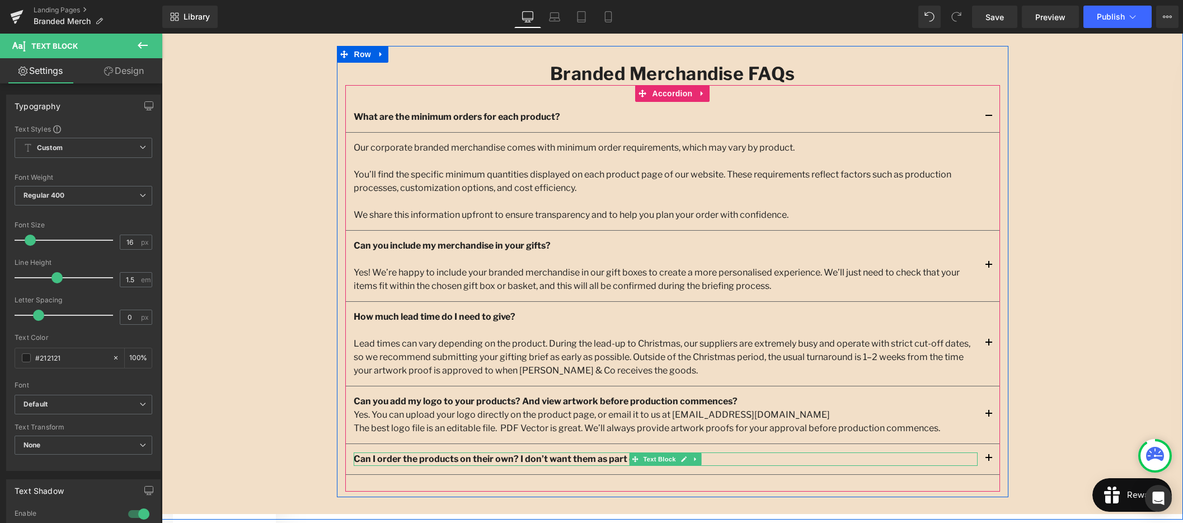
click at [599, 460] on b "Can I order the products on their own? I don’t want them as part of a gift." at bounding box center [509, 458] width 310 height 11
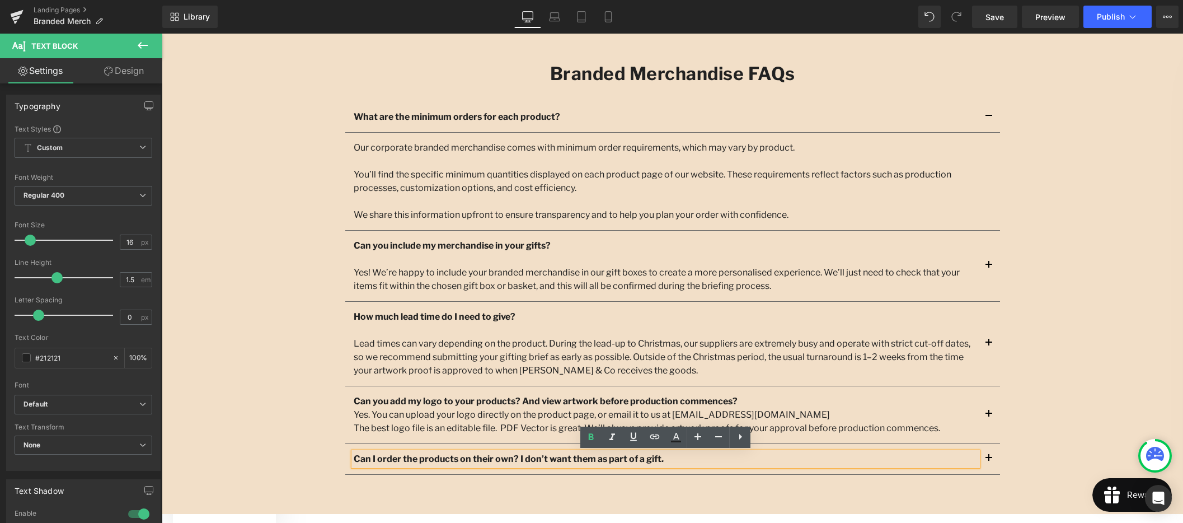
click at [669, 460] on p "Can I order the products on their own? I don’t want them as part of a gift." at bounding box center [666, 458] width 624 height 13
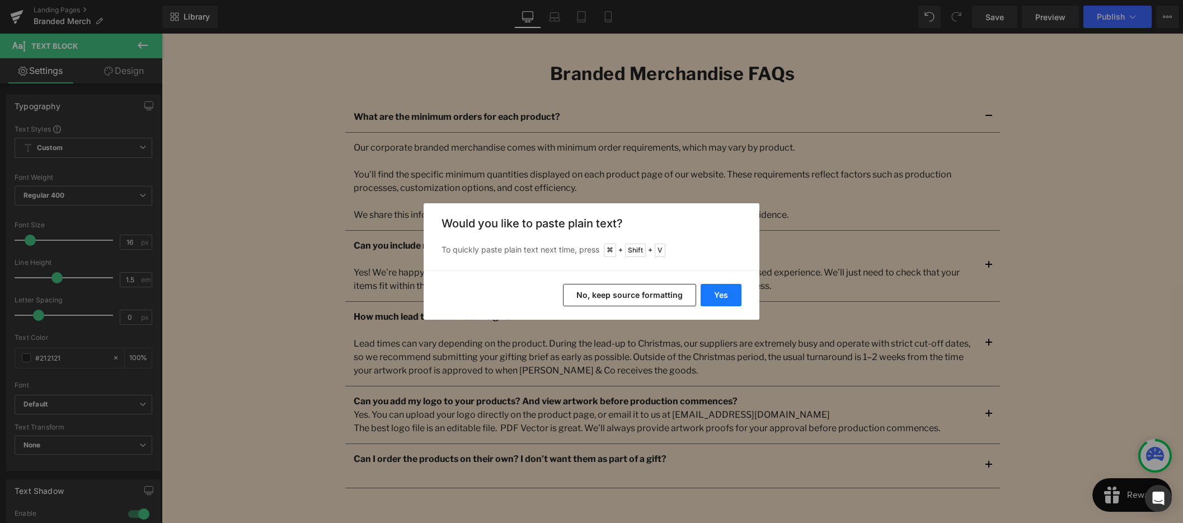
click at [710, 297] on button "Yes" at bounding box center [721, 295] width 41 height 22
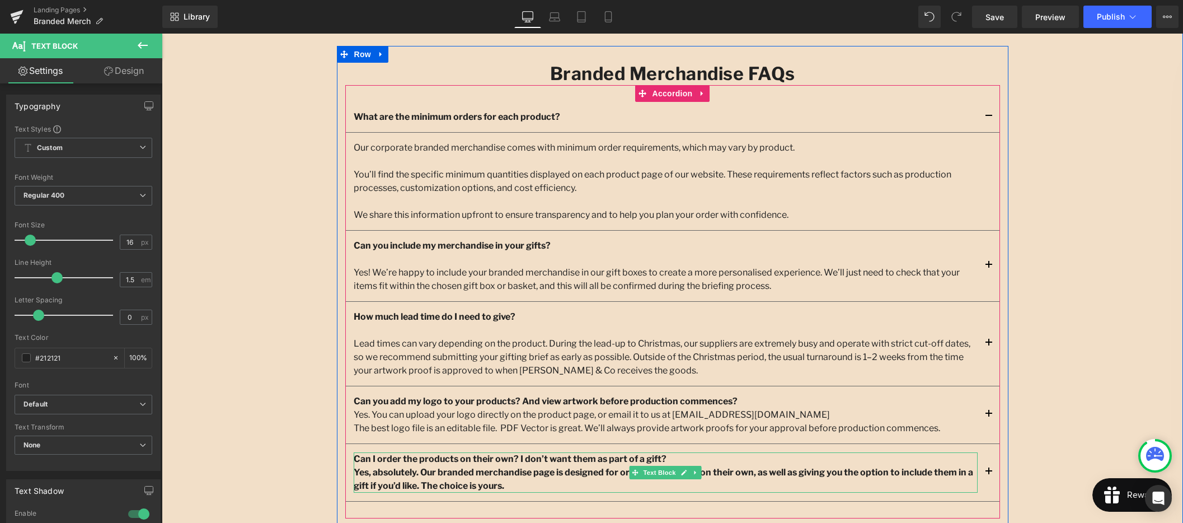
drag, startPoint x: 548, startPoint y: 489, endPoint x: 533, endPoint y: 490, distance: 15.8
click at [548, 489] on p "Yes, absolutely. Our branded merchandise page is designed for ordering products…" at bounding box center [666, 479] width 624 height 27
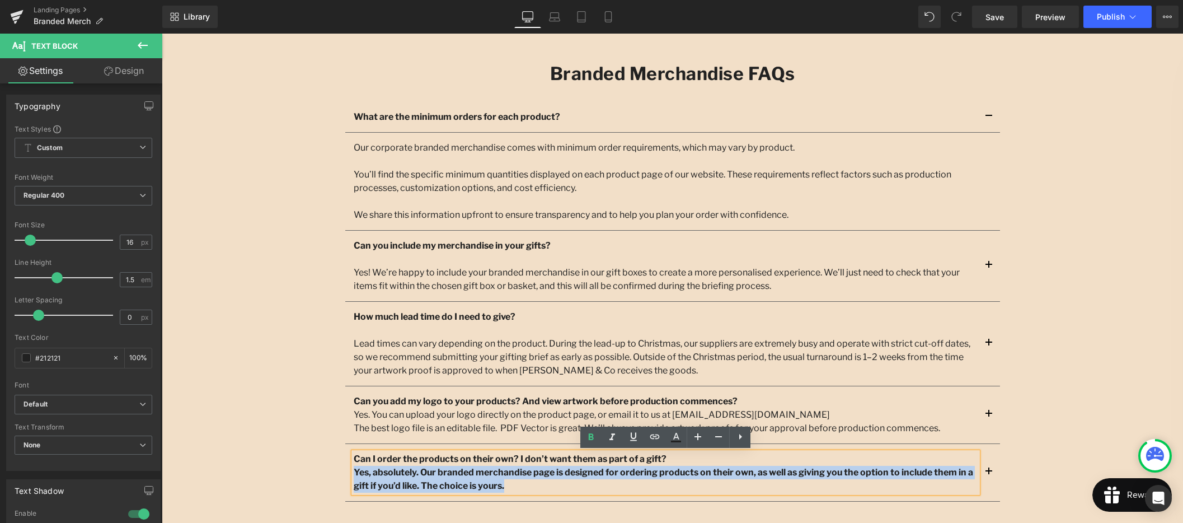
drag, startPoint x: 533, startPoint y: 486, endPoint x: 354, endPoint y: 472, distance: 179.6
click at [354, 472] on p "Yes, absolutely. Our branded merchandise page is designed for ordering products…" at bounding box center [666, 479] width 624 height 27
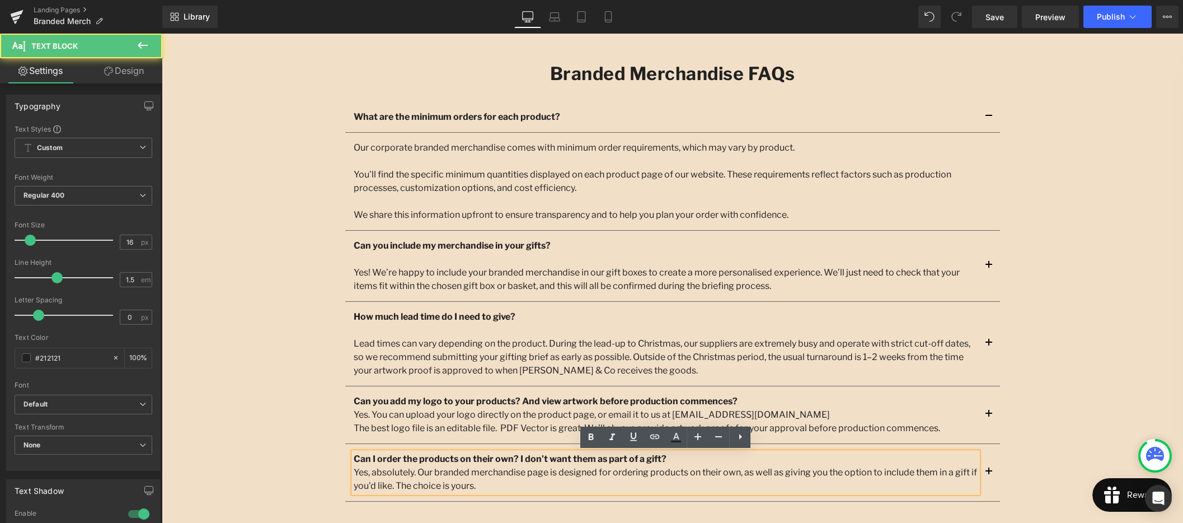
click at [513, 487] on p "Yes, absolutely. Our branded merchandise page is designed for ordering products…" at bounding box center [666, 479] width 624 height 27
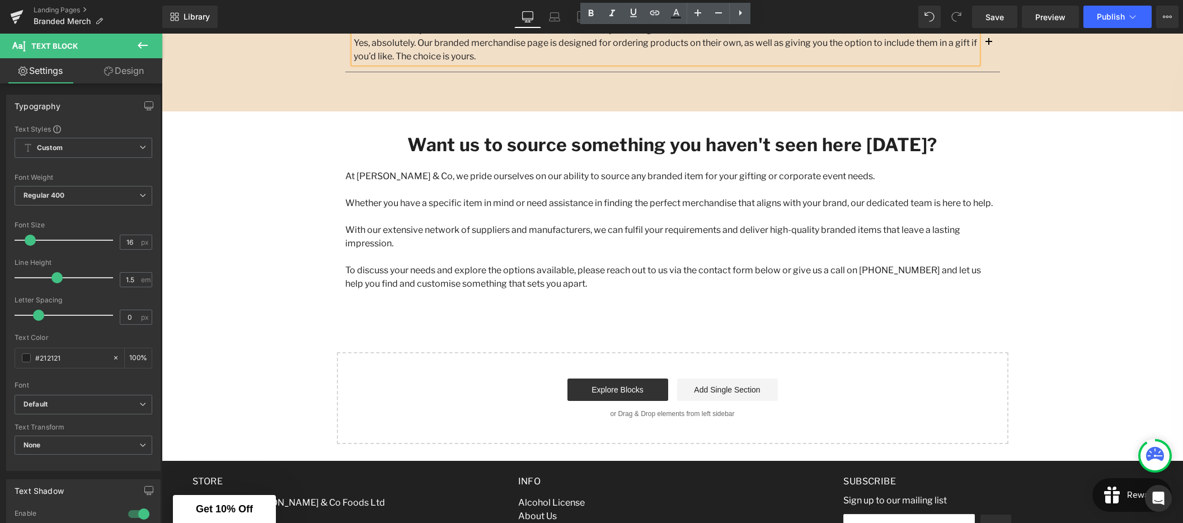
scroll to position [1672, 0]
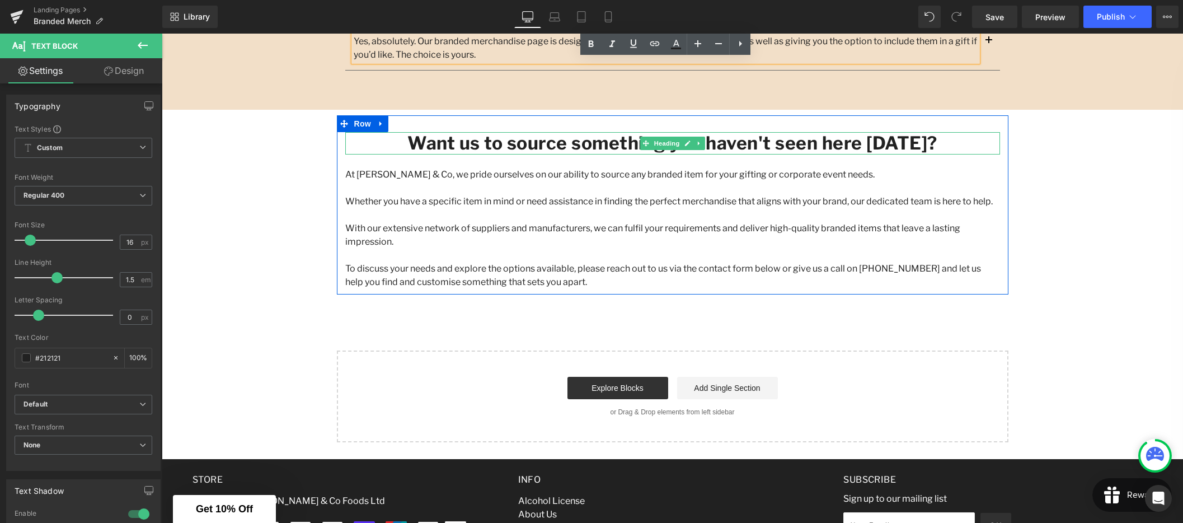
click at [522, 142] on h2 "Want us to source something you haven't seen here [DATE]?" at bounding box center [672, 143] width 655 height 22
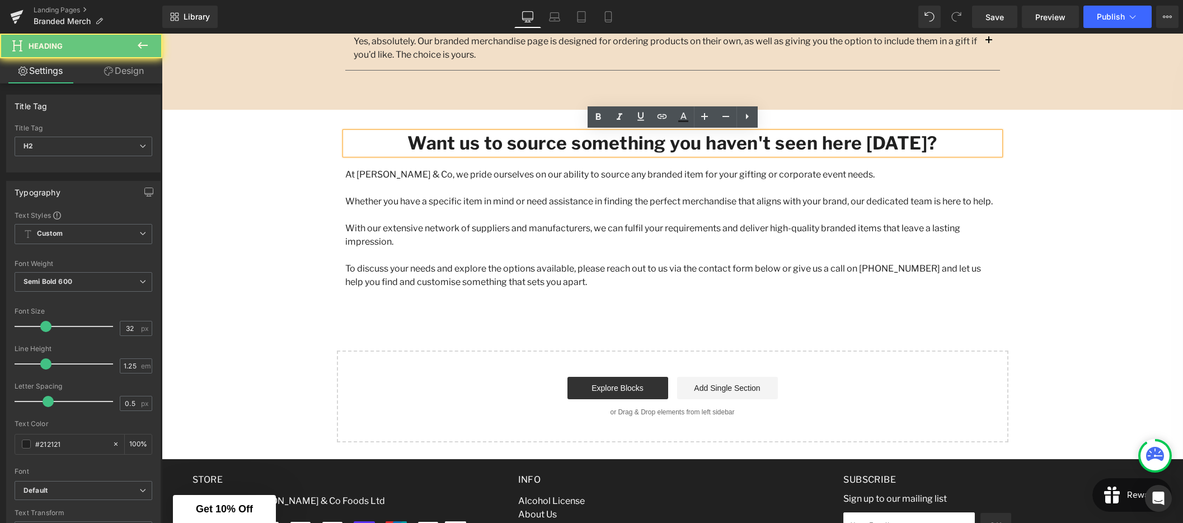
click at [450, 147] on h2 "Want us to source something you haven't seen here [DATE]?" at bounding box center [672, 143] width 655 height 22
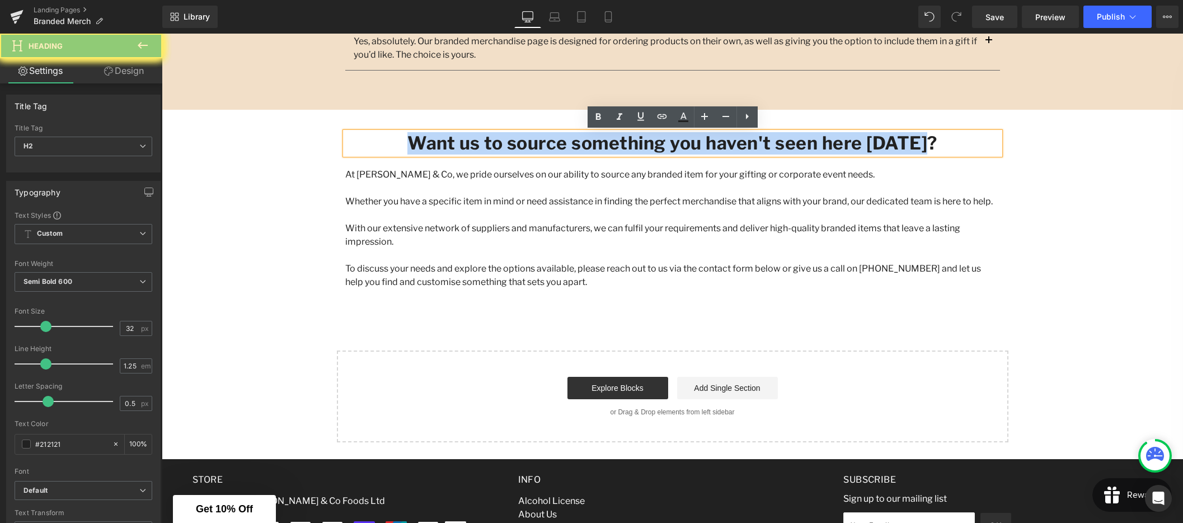
click at [450, 147] on h2 "Want us to source something you haven't seen here [DATE]?" at bounding box center [672, 143] width 655 height 22
copy h2 "Want us to source something you haven't seen here [DATE]?"
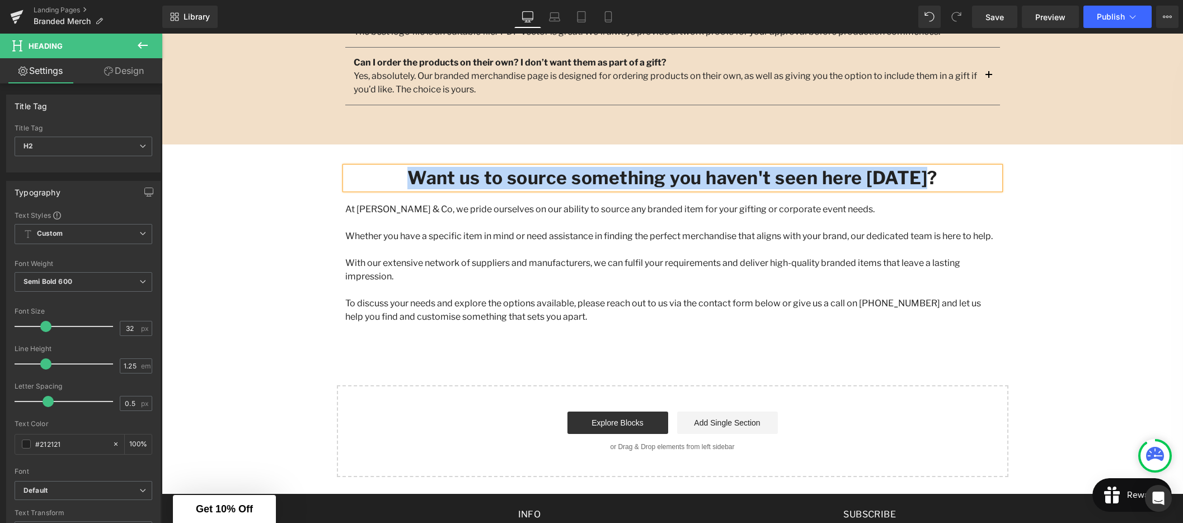
scroll to position [1641, 0]
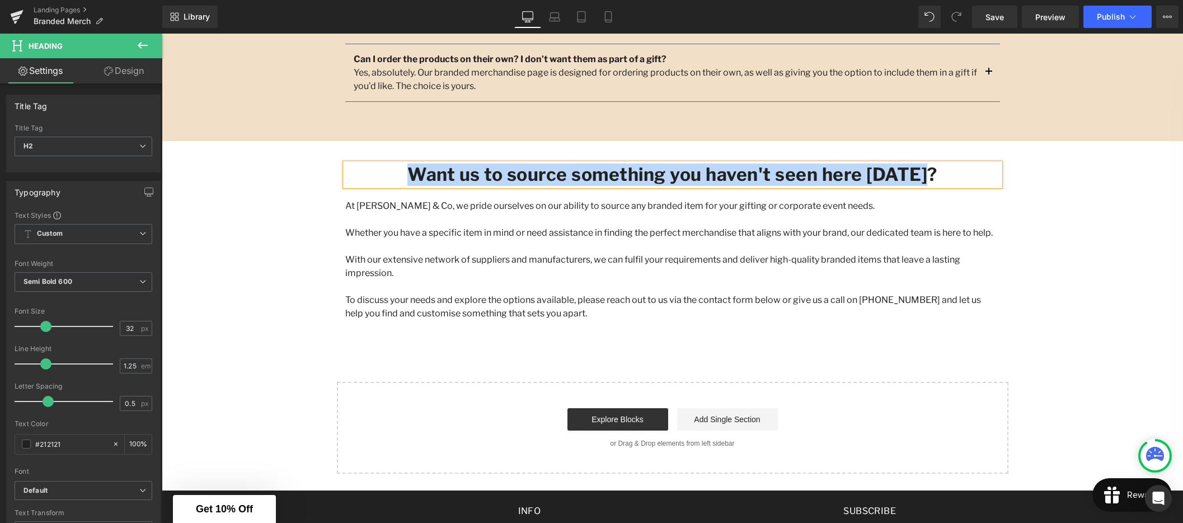
click at [496, 293] on p "To discuss your needs and explore the options available, please reach out to us…" at bounding box center [672, 306] width 655 height 27
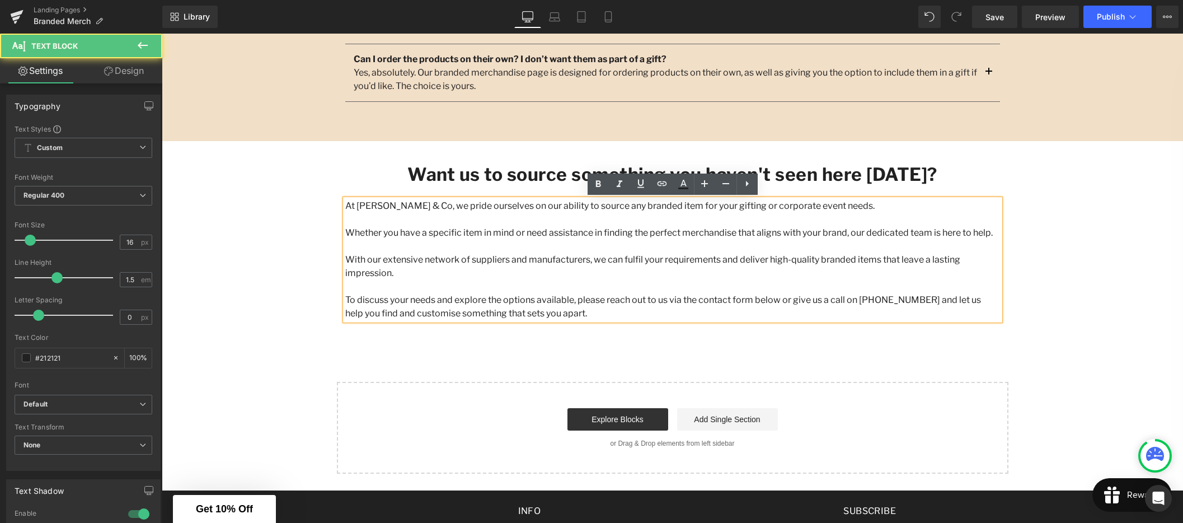
click at [548, 300] on p "To discuss your needs and explore the options available, please reach out to us…" at bounding box center [672, 306] width 655 height 27
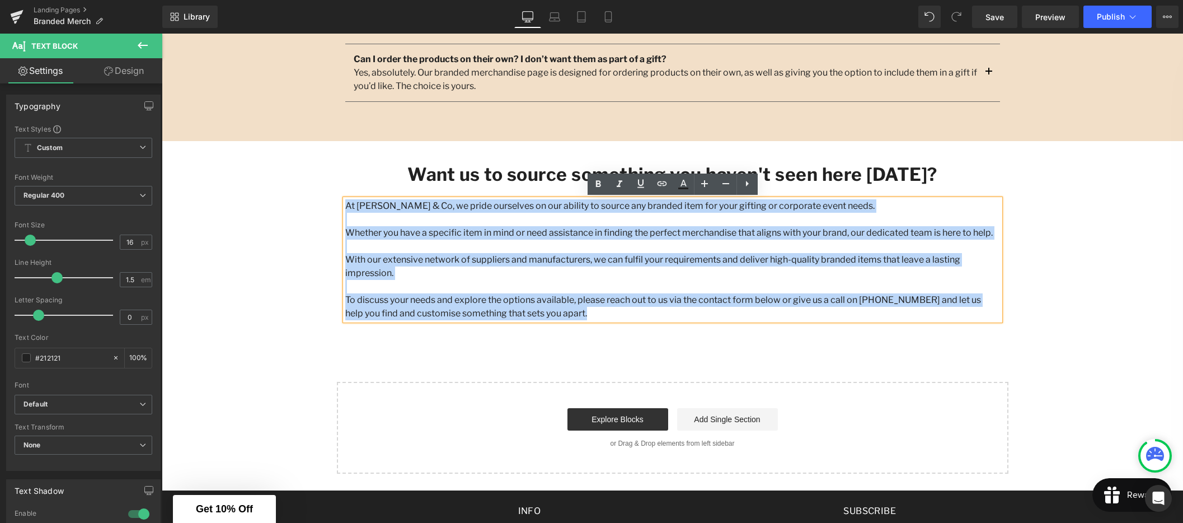
drag, startPoint x: 545, startPoint y: 300, endPoint x: 346, endPoint y: 207, distance: 220.0
click at [346, 207] on div "At [PERSON_NAME] & Co, we pride ourselves on our ability to source any branded …" at bounding box center [672, 259] width 655 height 121
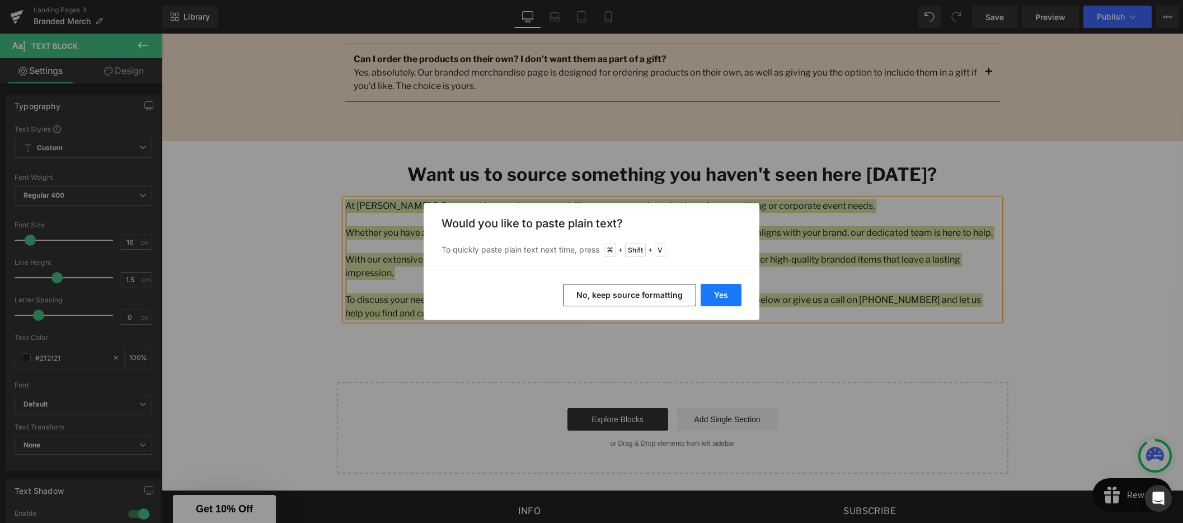
click at [730, 295] on button "Yes" at bounding box center [721, 295] width 41 height 22
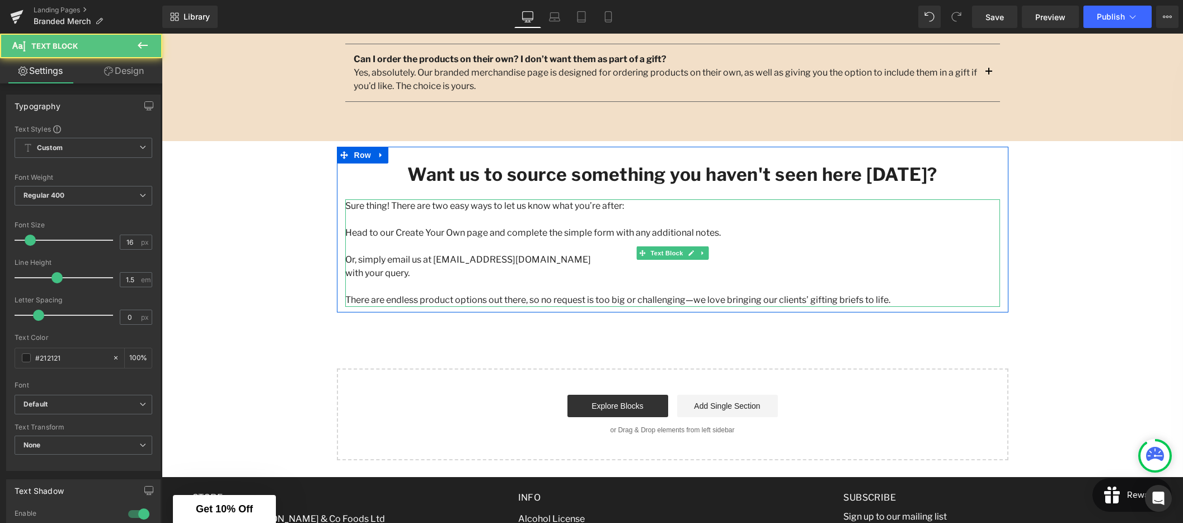
click at [569, 287] on p at bounding box center [672, 286] width 655 height 13
drag, startPoint x: 425, startPoint y: 230, endPoint x: 438, endPoint y: 232, distance: 13.1
click at [425, 230] on p "Head to our Create Your Own page and complete the simple form with any addition…" at bounding box center [672, 232] width 655 height 13
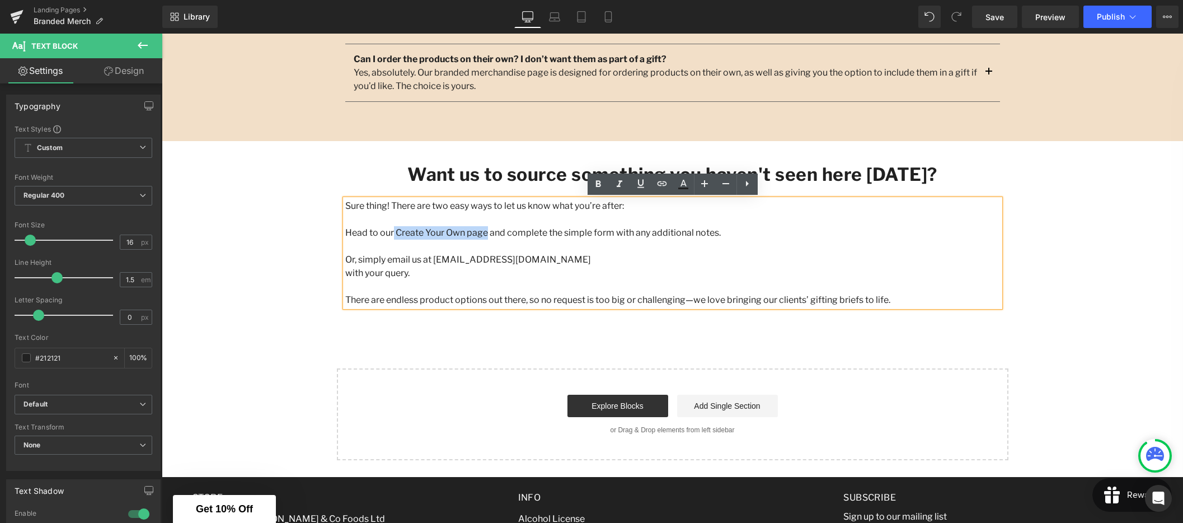
drag, startPoint x: 485, startPoint y: 233, endPoint x: 393, endPoint y: 234, distance: 92.3
click at [393, 234] on p "Head to our Create Your Own page and complete the simple form with any addition…" at bounding box center [672, 232] width 655 height 13
click at [659, 182] on icon at bounding box center [661, 183] width 13 height 13
click at [503, 257] on input "text" at bounding box center [468, 256] width 172 height 28
paste input "[URL][DOMAIN_NAME]"
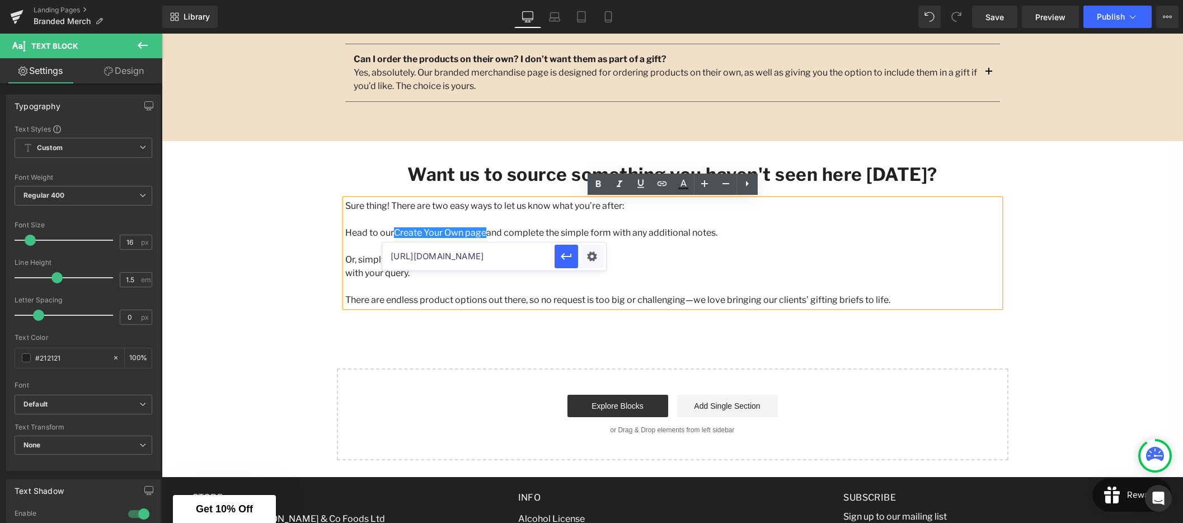
scroll to position [0, 76]
type input "[URL][DOMAIN_NAME]"
click at [564, 257] on icon "button" at bounding box center [566, 256] width 13 height 13
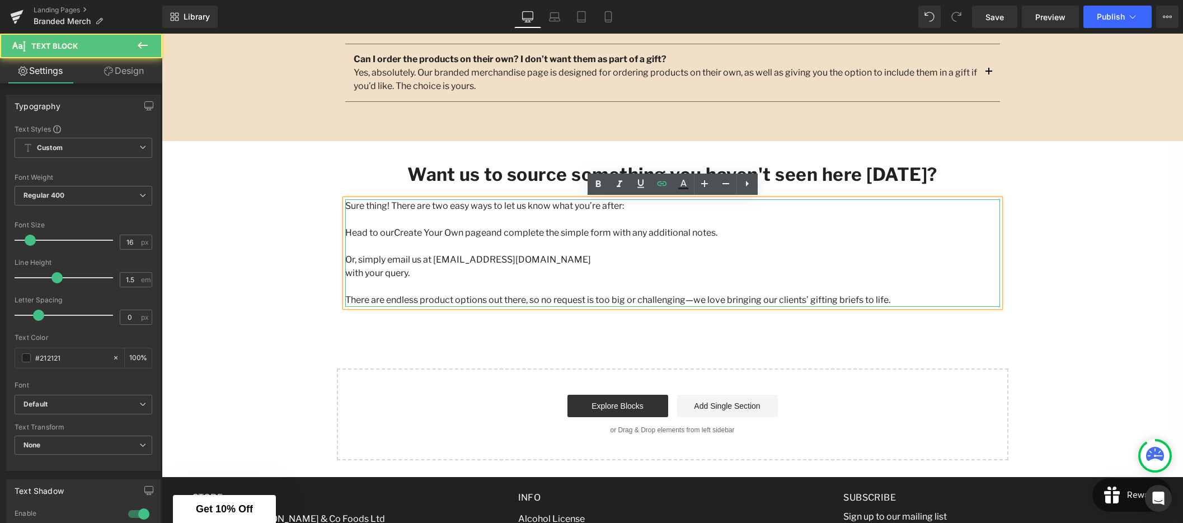
click at [655, 261] on p "Or, simply email us at [EMAIL_ADDRESS][DOMAIN_NAME]" at bounding box center [672, 259] width 655 height 13
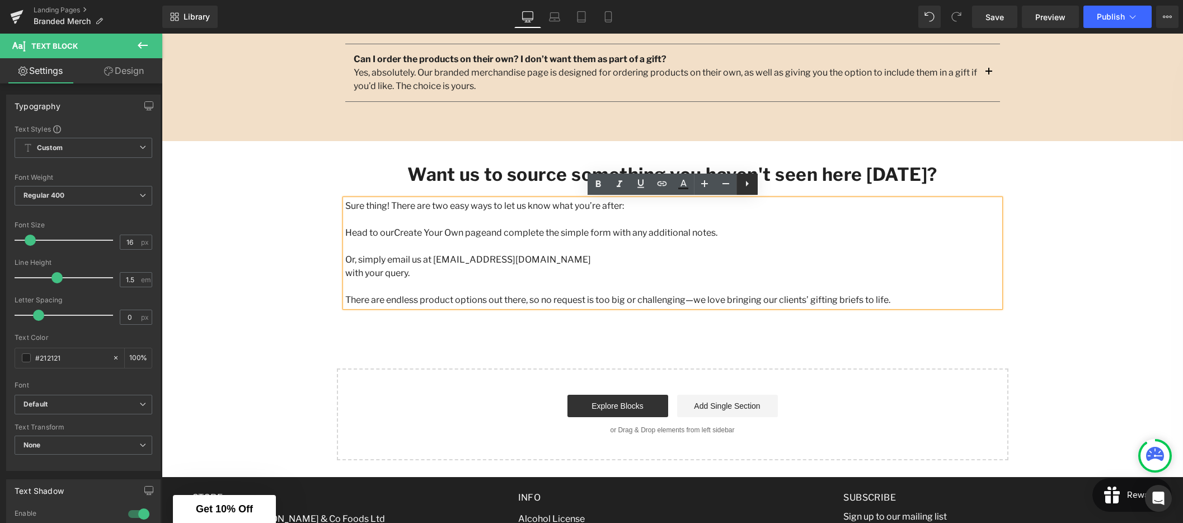
click at [750, 187] on icon at bounding box center [746, 183] width 13 height 13
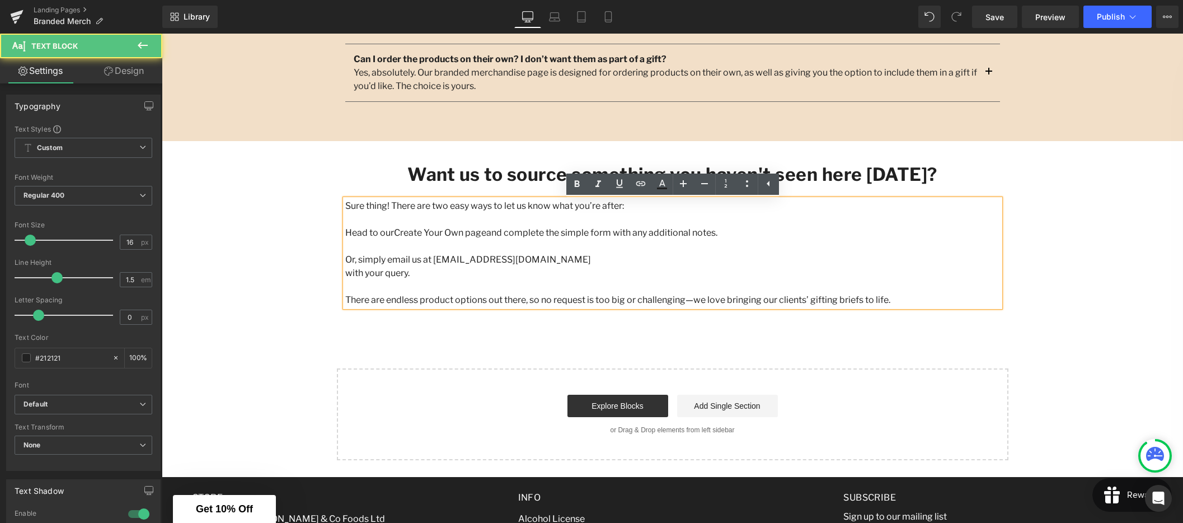
click at [834, 255] on p "Or, simply email us at [EMAIL_ADDRESS][DOMAIN_NAME]" at bounding box center [672, 259] width 655 height 13
drag, startPoint x: 485, startPoint y: 233, endPoint x: 395, endPoint y: 232, distance: 90.1
click at [395, 232] on p "Head to our Create Your Own page and complete the simple form with any addition…" at bounding box center [672, 232] width 655 height 13
click at [574, 183] on icon at bounding box center [576, 183] width 13 height 13
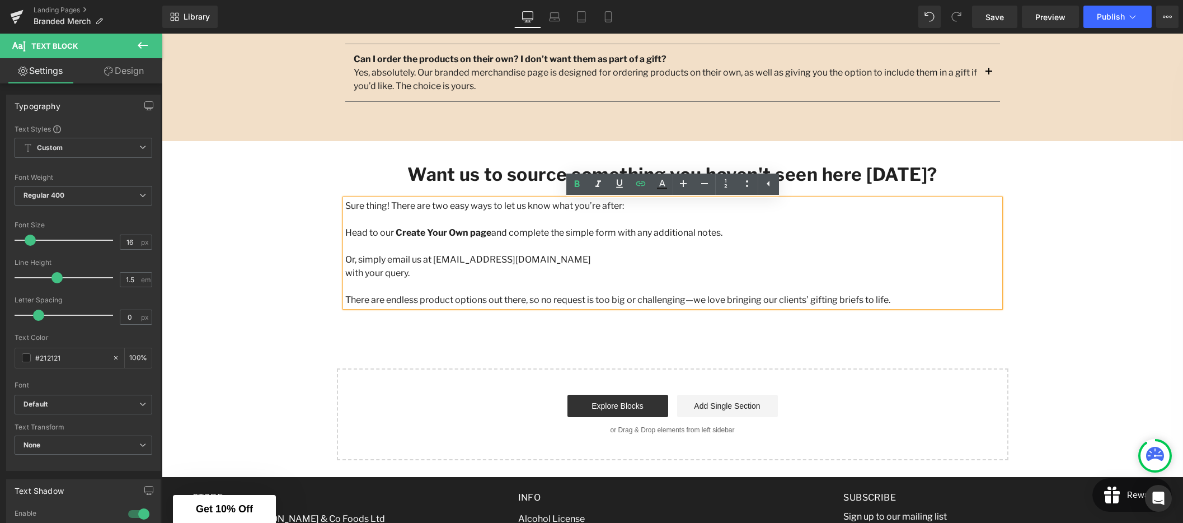
click at [628, 227] on p "Head to our Create Your Own page and complete the simple form with any addition…" at bounding box center [672, 232] width 655 height 13
click at [347, 273] on p "with your query." at bounding box center [672, 272] width 655 height 13
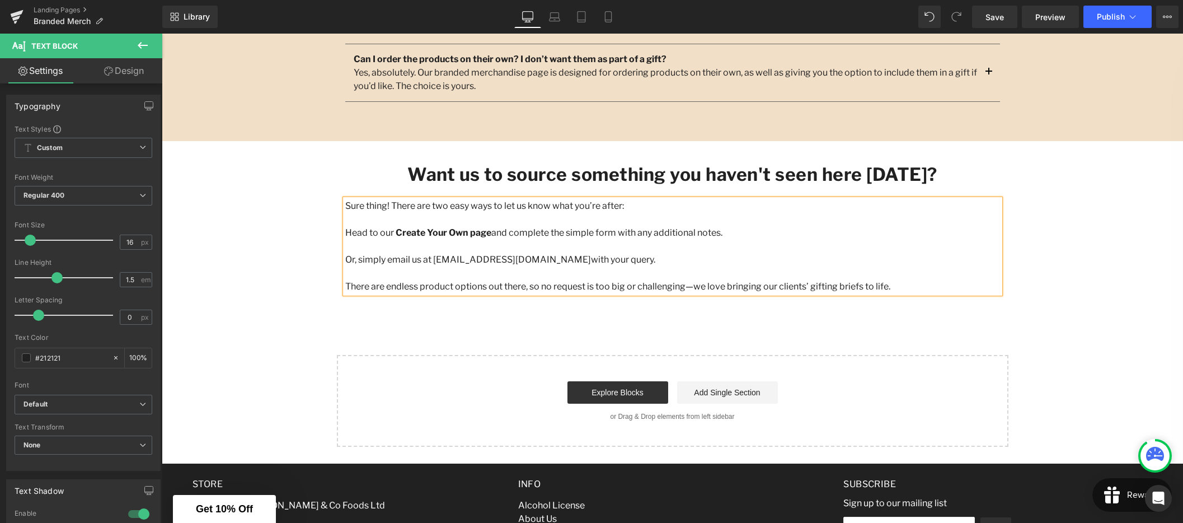
scroll to position [1647, 0]
